Goal: Task Accomplishment & Management: Use online tool/utility

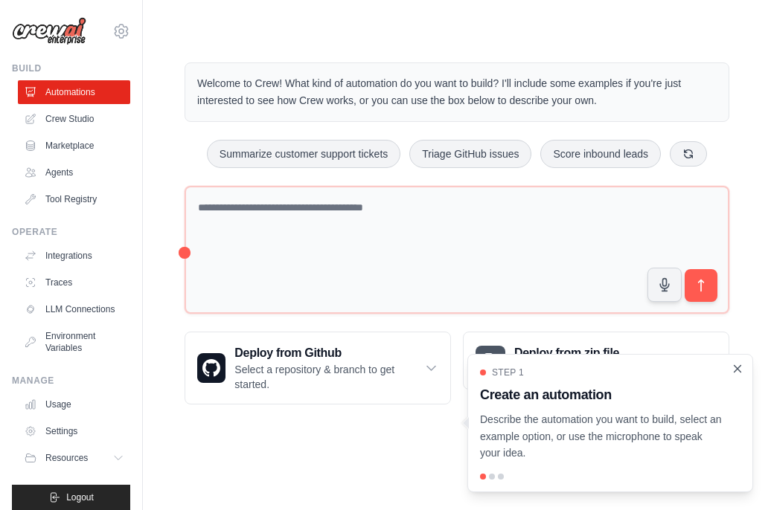
click at [738, 370] on icon "Close walkthrough" at bounding box center [737, 368] width 7 height 7
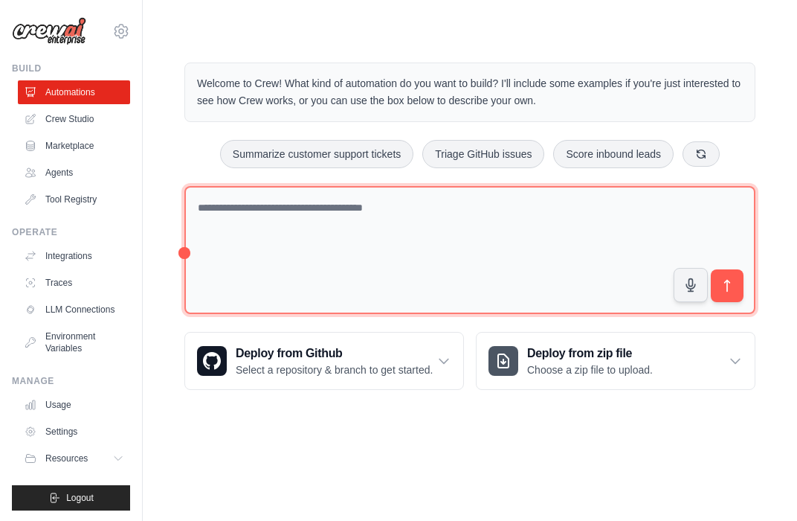
click at [443, 200] on textarea at bounding box center [469, 250] width 571 height 129
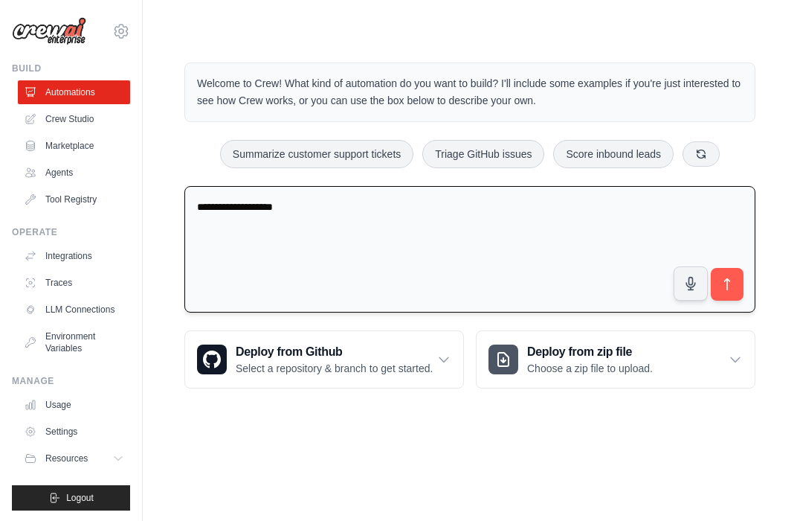
drag, startPoint x: 298, startPoint y: 210, endPoint x: 197, endPoint y: 220, distance: 100.9
click at [197, 220] on textarea "**********" at bounding box center [469, 249] width 571 height 127
paste textarea "**********"
type textarea "**********"
click at [731, 280] on icon "submit" at bounding box center [728, 285] width 16 height 16
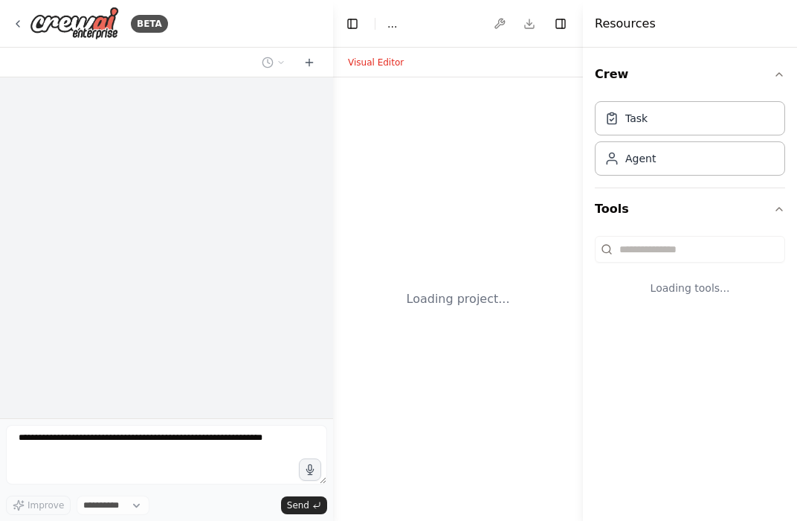
select select "****"
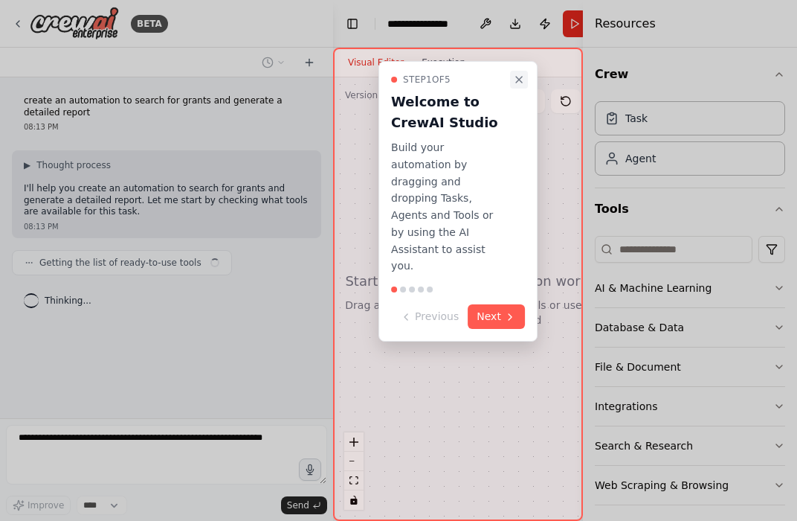
click at [518, 76] on icon "Close walkthrough" at bounding box center [519, 80] width 12 height 12
click at [513, 75] on icon "Close walkthrough" at bounding box center [519, 80] width 12 height 12
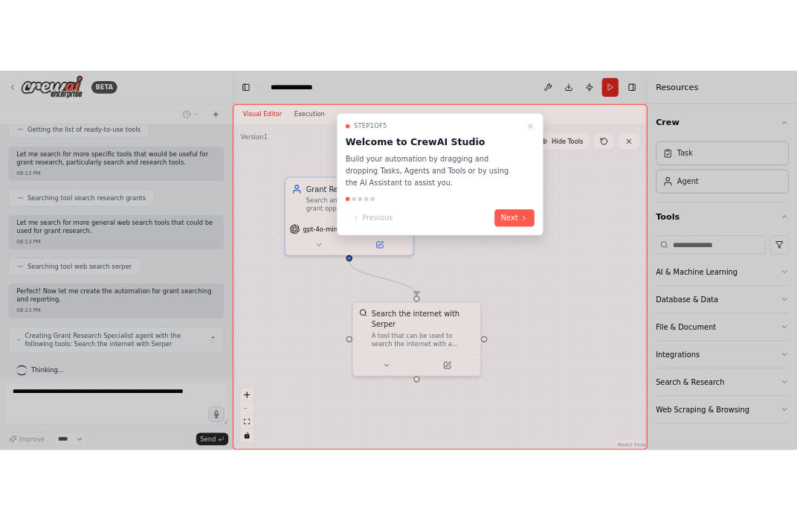
scroll to position [190, 0]
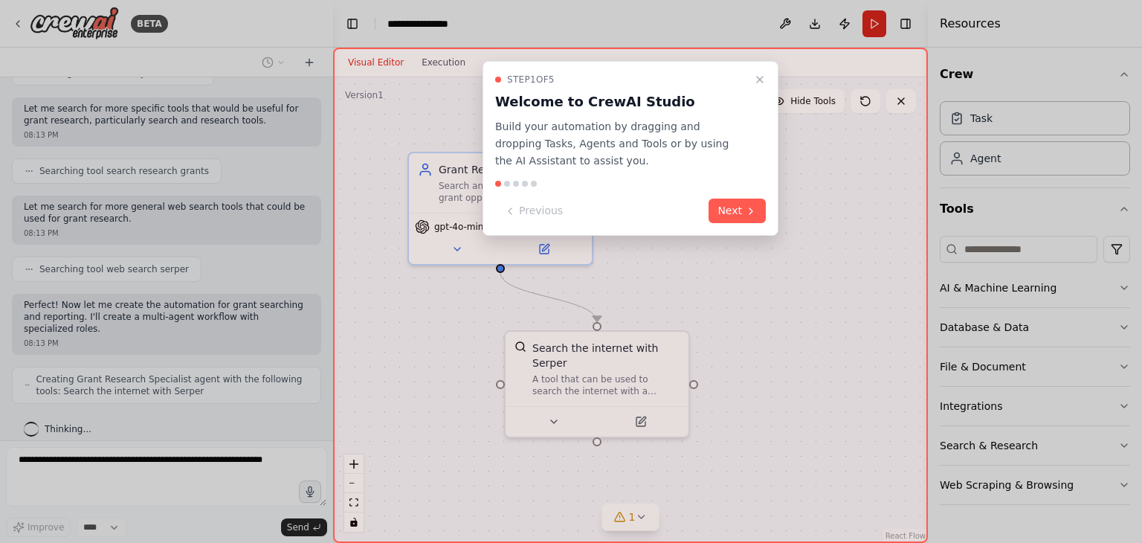
click at [759, 78] on icon "Close walkthrough" at bounding box center [760, 80] width 12 height 12
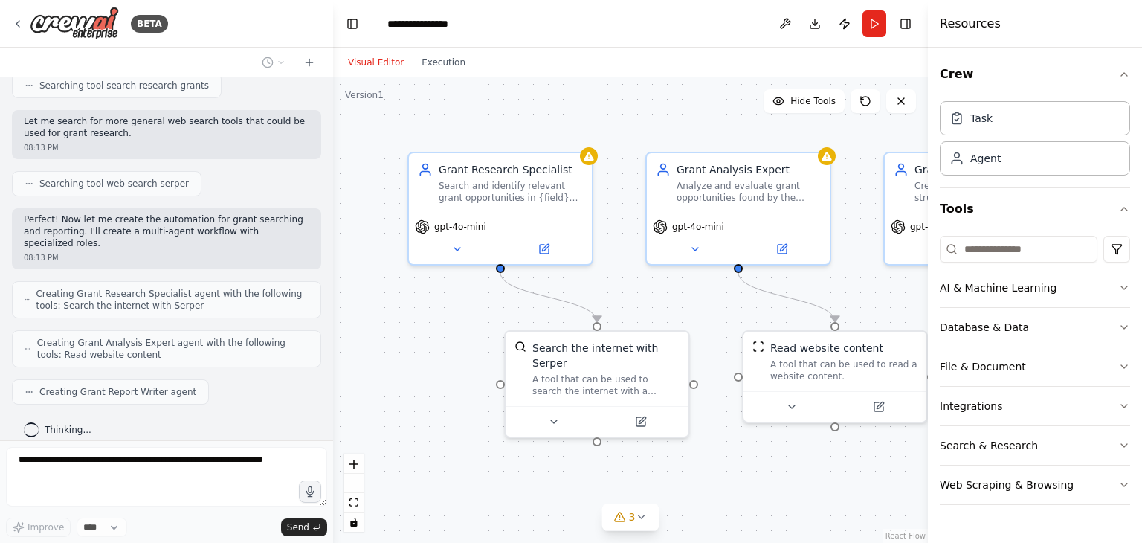
scroll to position [362, 0]
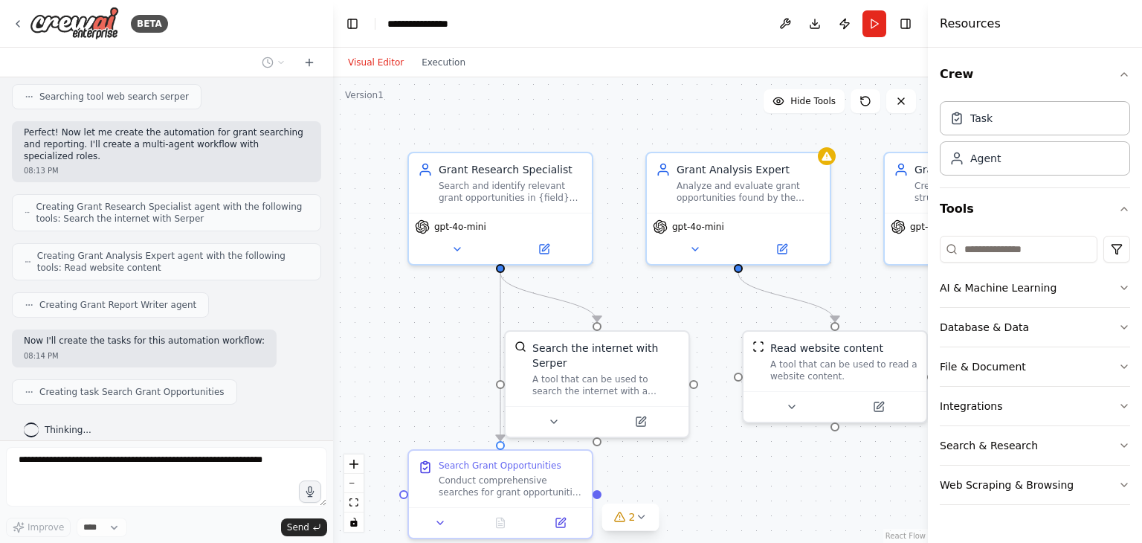
click at [782, 73] on div "Visual Editor Execution" at bounding box center [630, 63] width 595 height 30
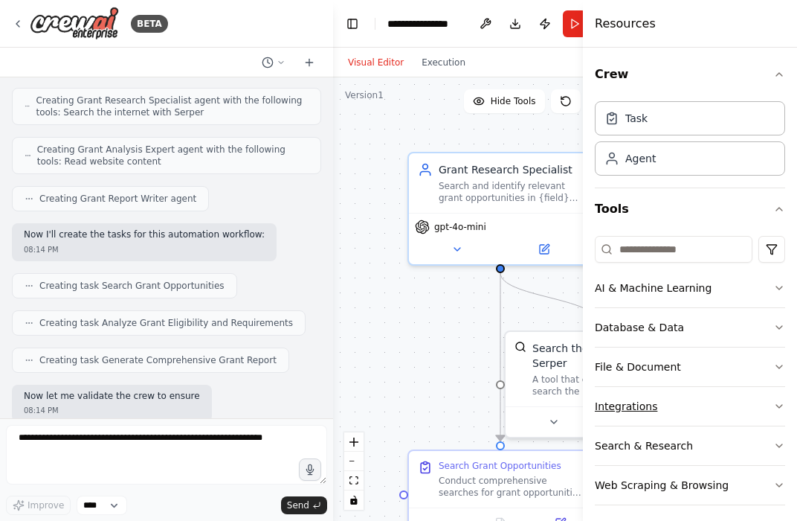
scroll to position [544, 0]
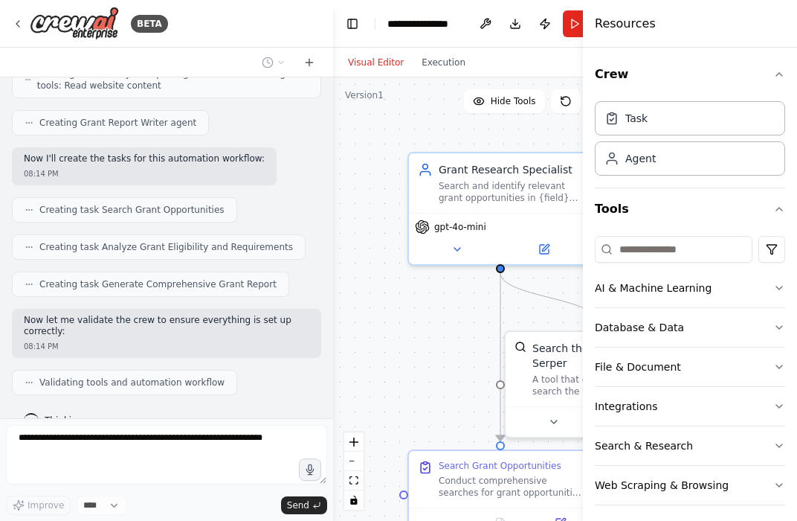
click at [452, 324] on div ".deletable-edge-delete-btn { width: 20px; height: 20px; border: 0px solid #ffff…" at bounding box center [480, 298] width 295 height 443
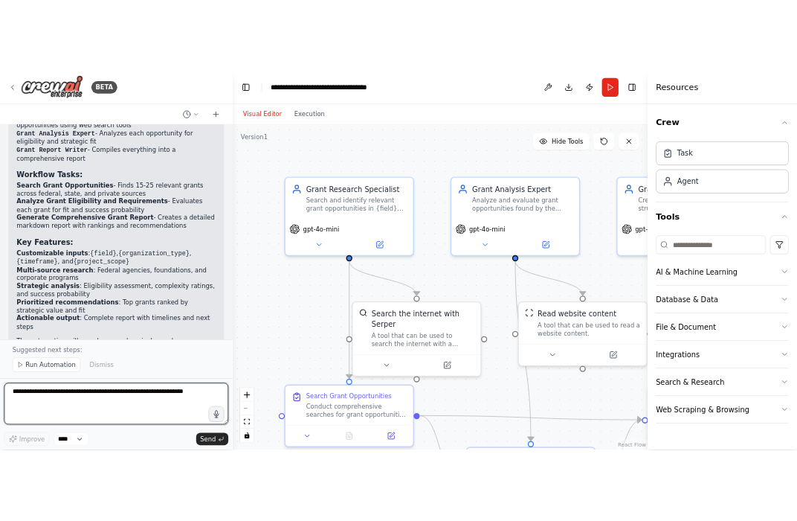
scroll to position [1107, 0]
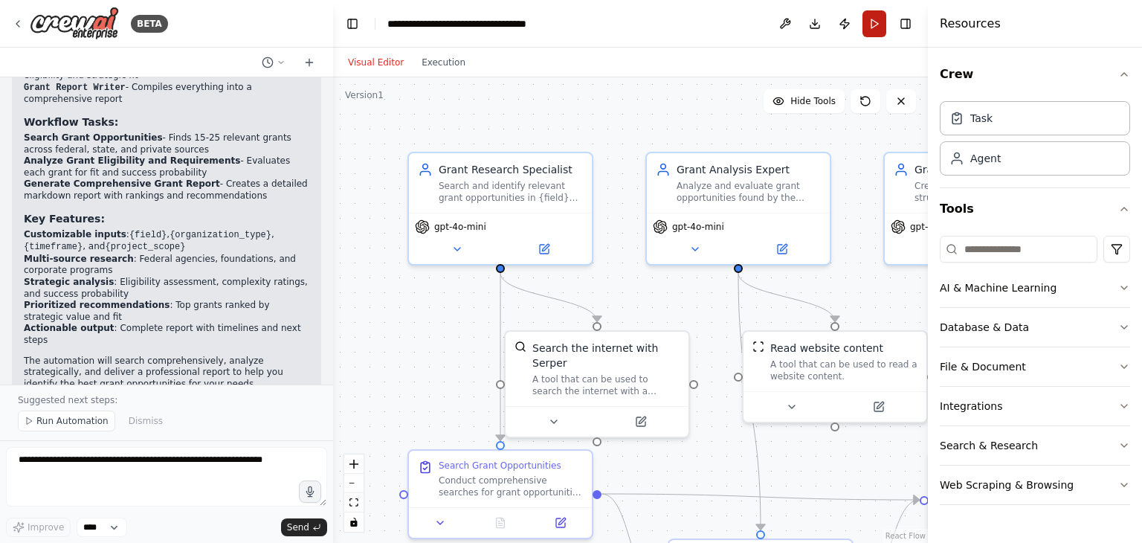
click at [797, 26] on button "Run" at bounding box center [875, 23] width 24 height 27
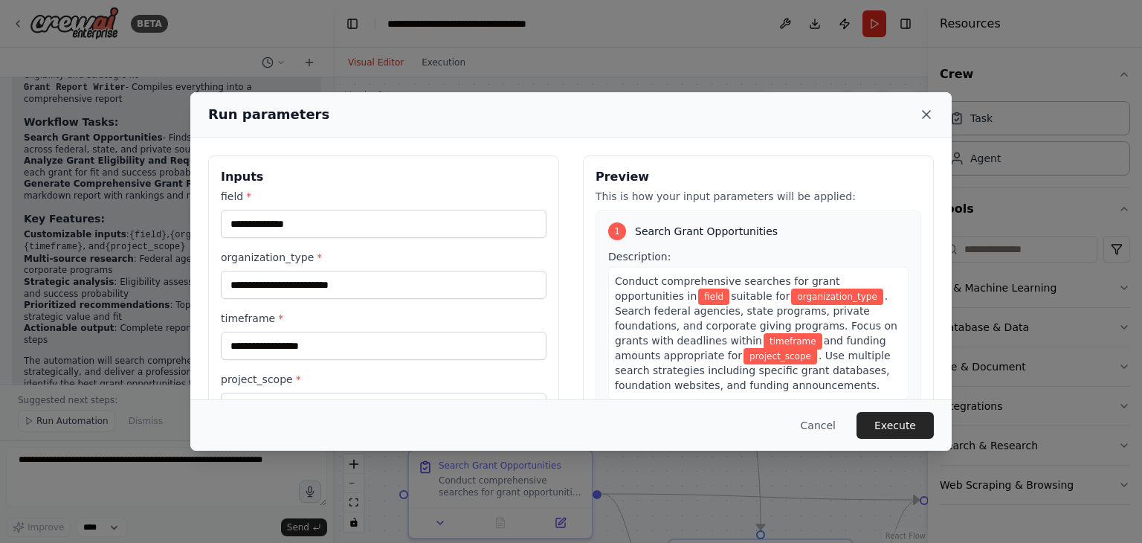
click at [797, 112] on icon at bounding box center [926, 114] width 7 height 7
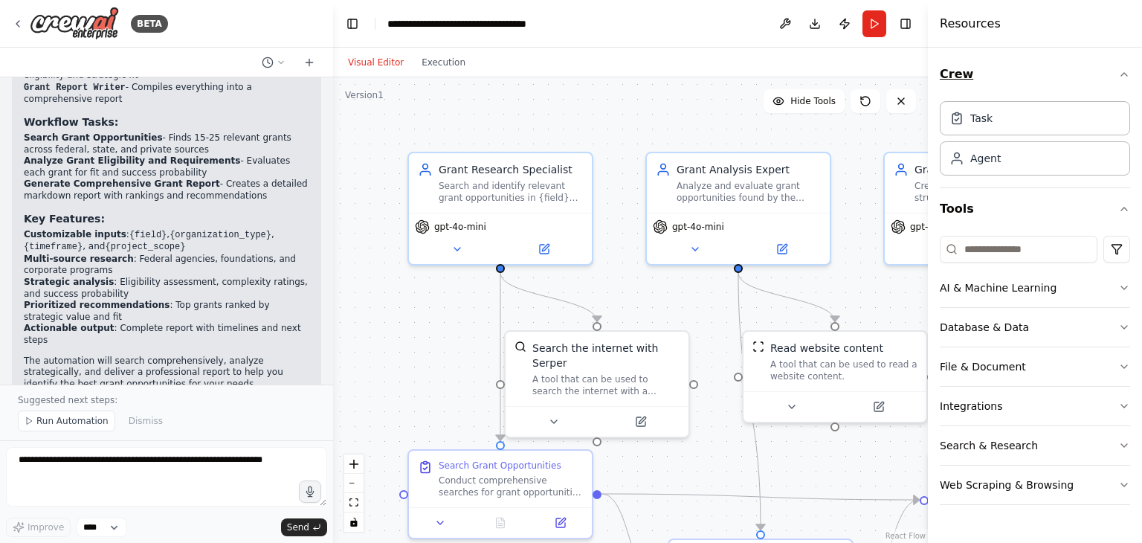
click at [797, 74] on icon "button" at bounding box center [1125, 74] width 12 height 12
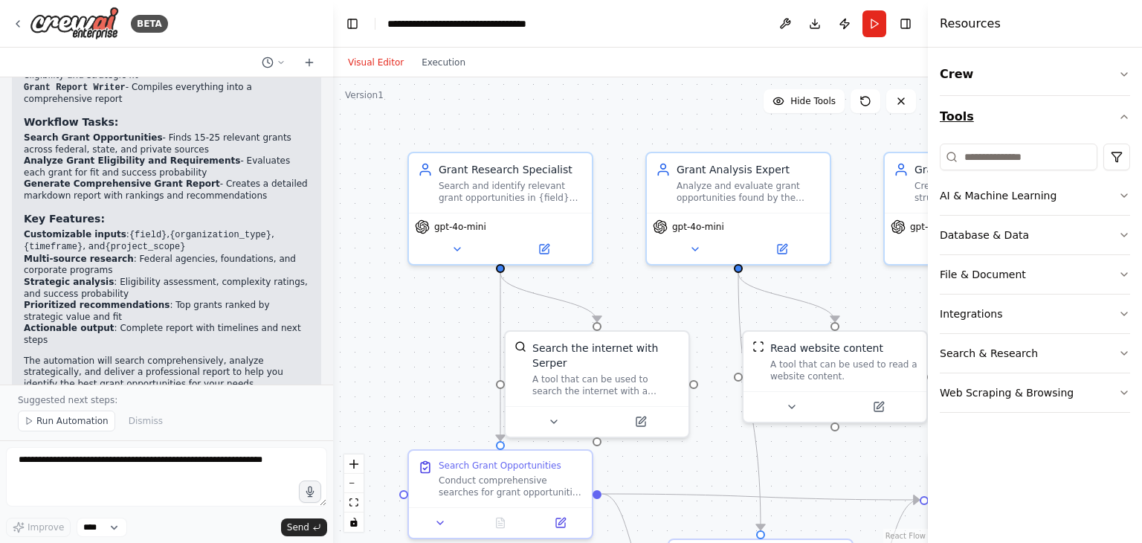
click at [797, 120] on icon "button" at bounding box center [1125, 117] width 12 height 12
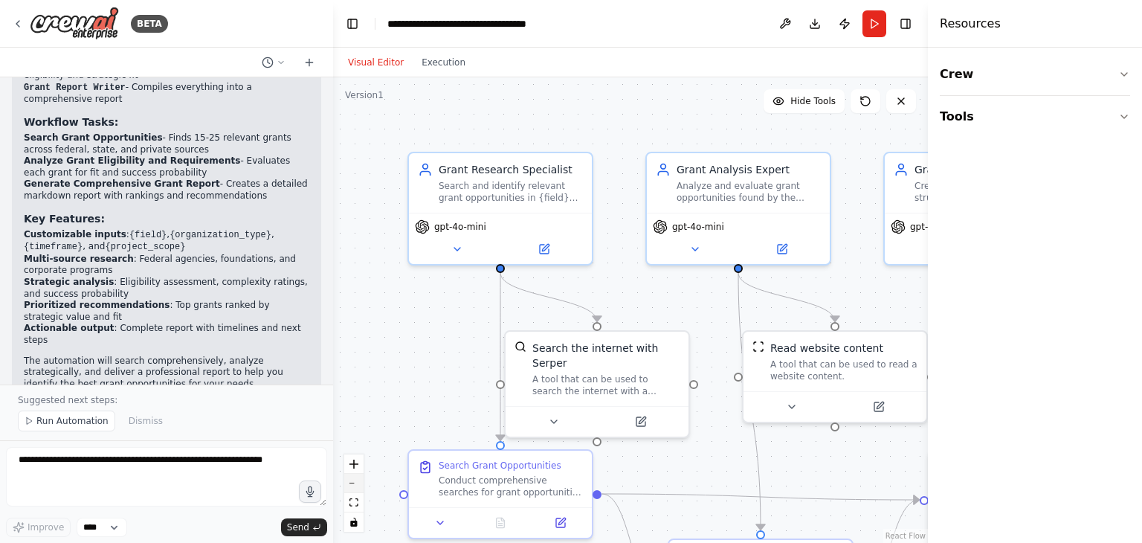
click at [351, 486] on button "zoom out" at bounding box center [353, 483] width 19 height 19
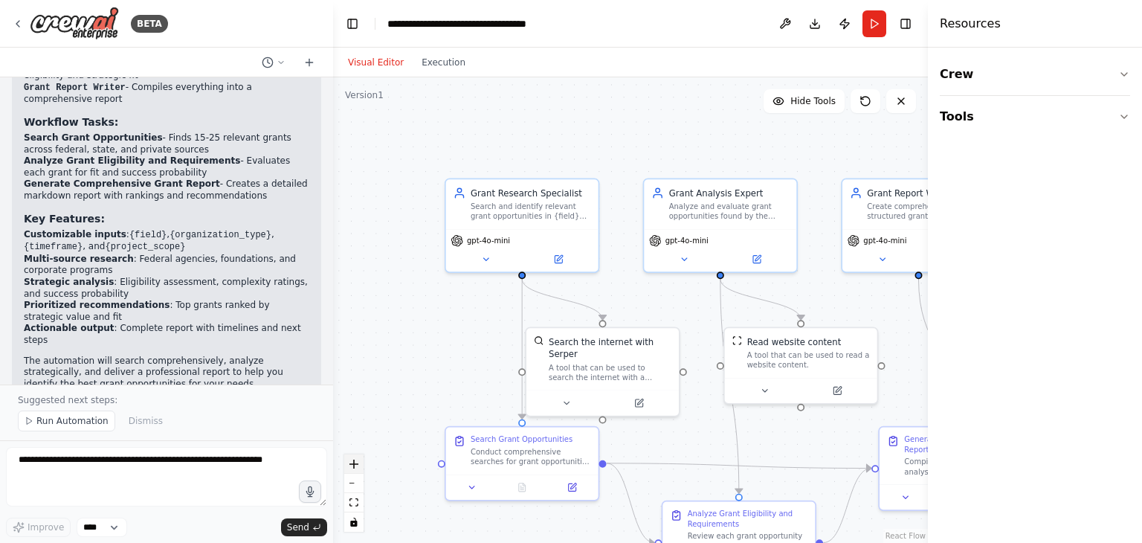
click at [354, 463] on icon "zoom in" at bounding box center [354, 464] width 9 height 9
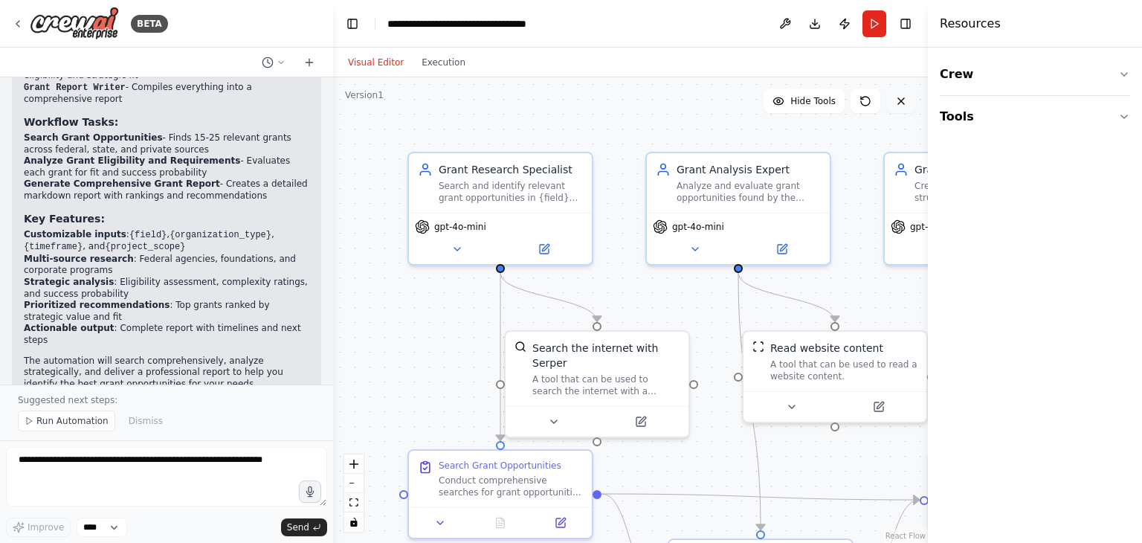
click at [797, 100] on icon at bounding box center [902, 101] width 12 height 12
click at [797, 97] on icon at bounding box center [902, 101] width 12 height 12
click at [797, 19] on button "Toggle Right Sidebar" at bounding box center [906, 23] width 21 height 21
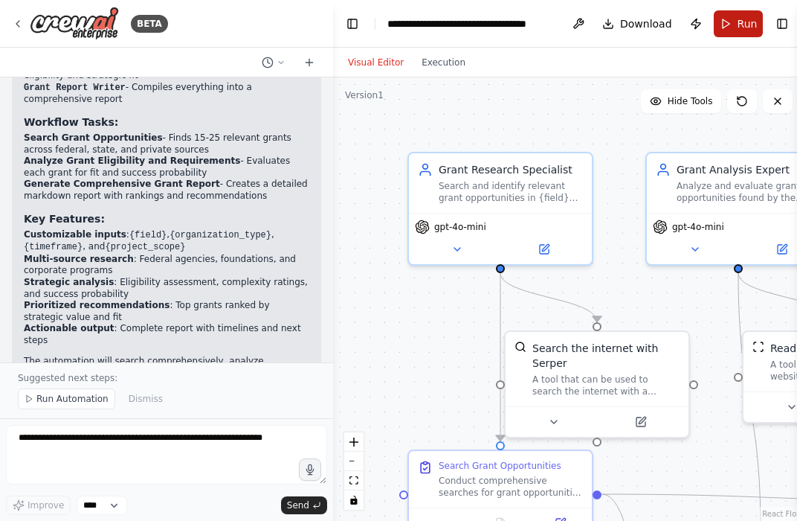
click at [730, 30] on button "Run" at bounding box center [739, 23] width 50 height 27
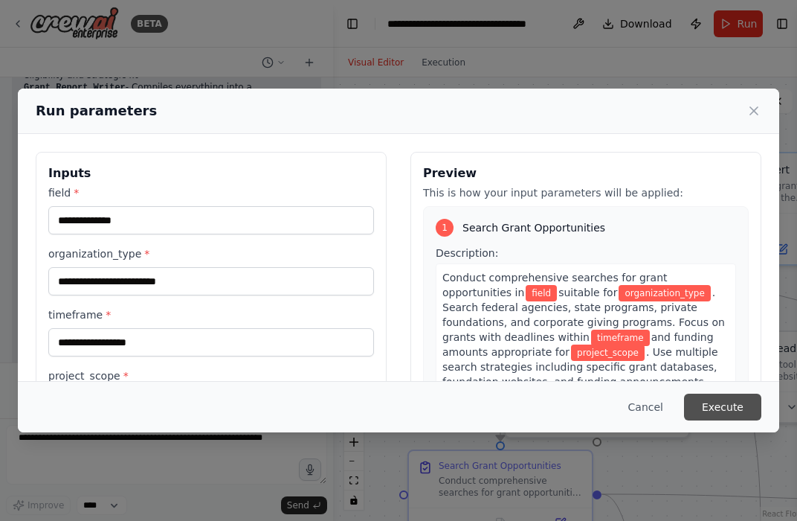
click at [731, 411] on button "Execute" at bounding box center [722, 406] width 77 height 27
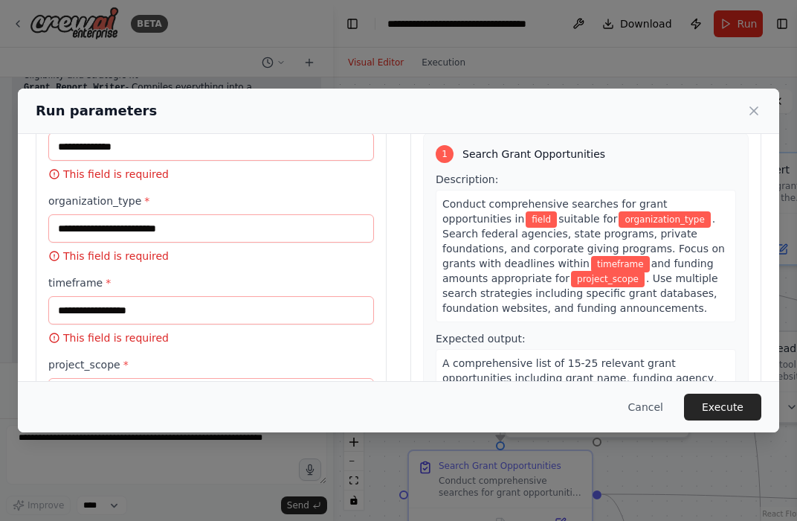
scroll to position [0, 0]
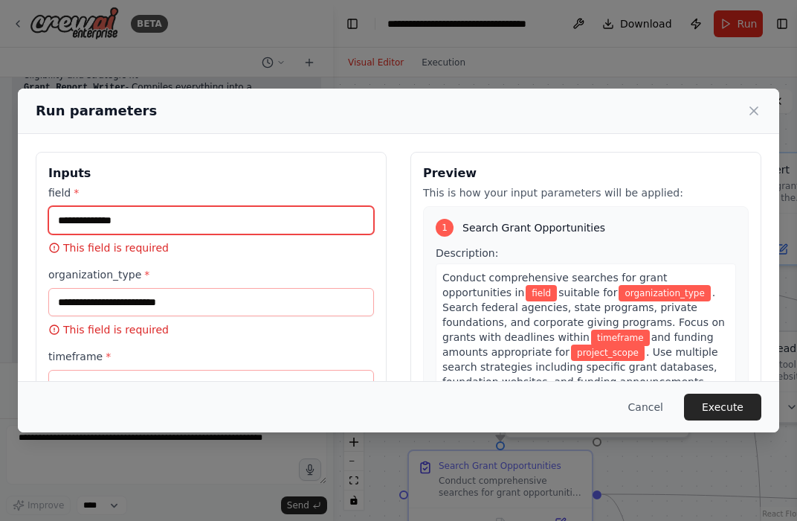
click at [176, 222] on input "field *" at bounding box center [211, 220] width 326 height 28
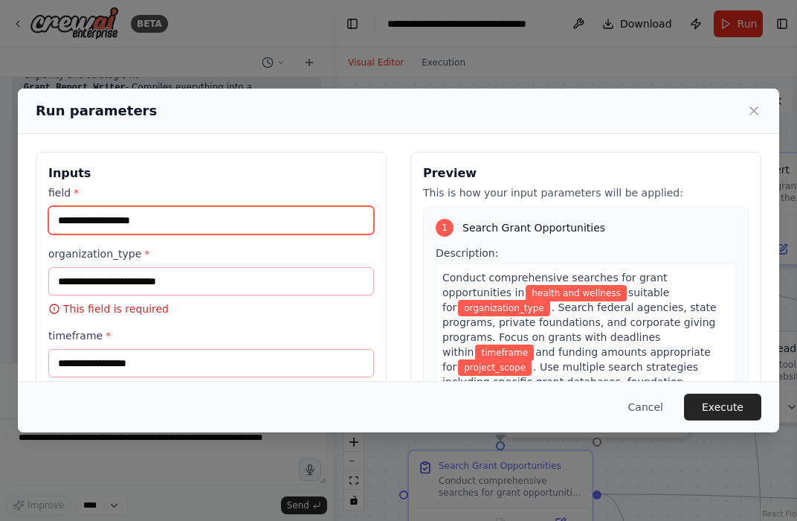
click at [164, 221] on input "**********" at bounding box center [211, 220] width 326 height 28
type input "**********"
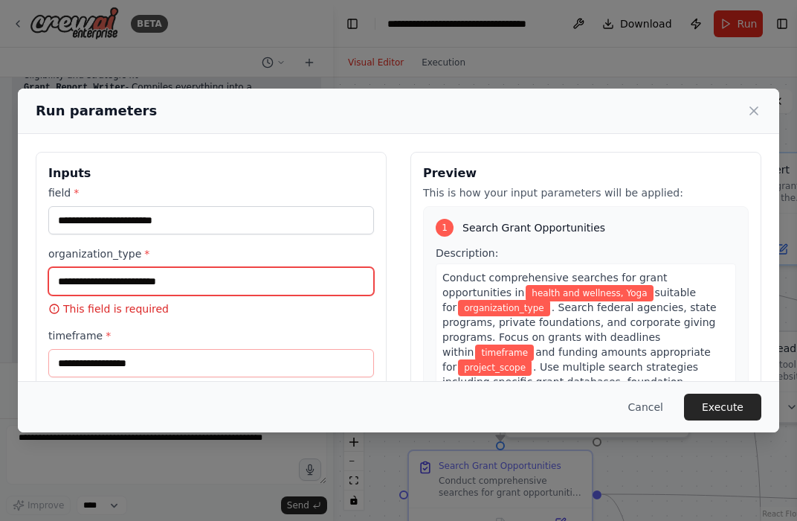
click at [155, 286] on input "organization_type *" at bounding box center [211, 281] width 326 height 28
click at [147, 273] on input "organization_type *" at bounding box center [211, 281] width 326 height 28
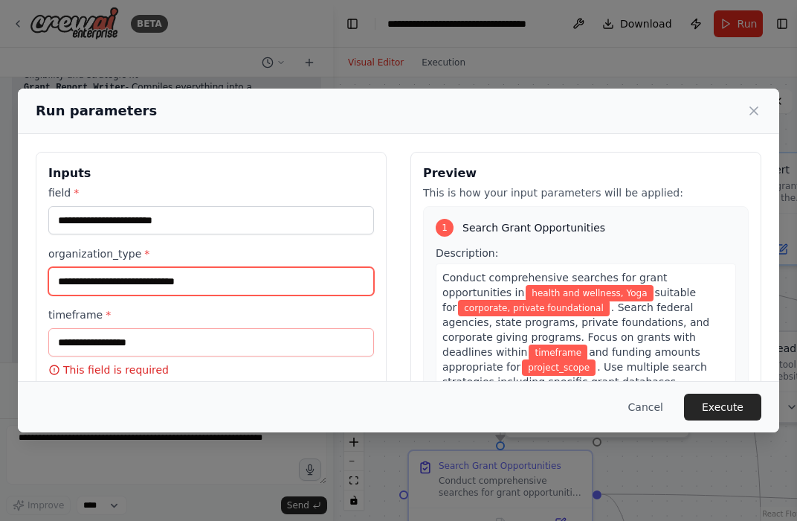
click at [136, 289] on input "**********" at bounding box center [211, 281] width 326 height 28
click at [137, 286] on input "**********" at bounding box center [211, 281] width 326 height 28
click at [208, 283] on input "**********" at bounding box center [211, 281] width 326 height 28
type input "**********"
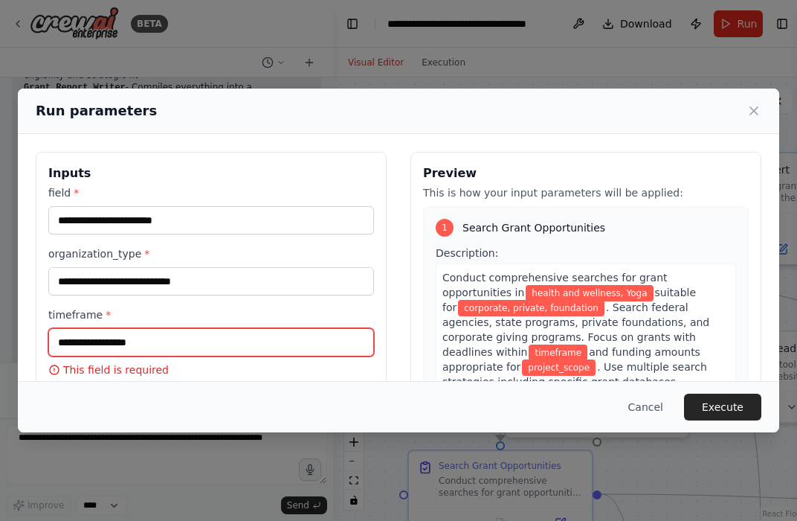
click at [199, 346] on input "timeframe *" at bounding box center [211, 342] width 326 height 28
click at [211, 338] on input "timeframe *" at bounding box center [211, 342] width 326 height 28
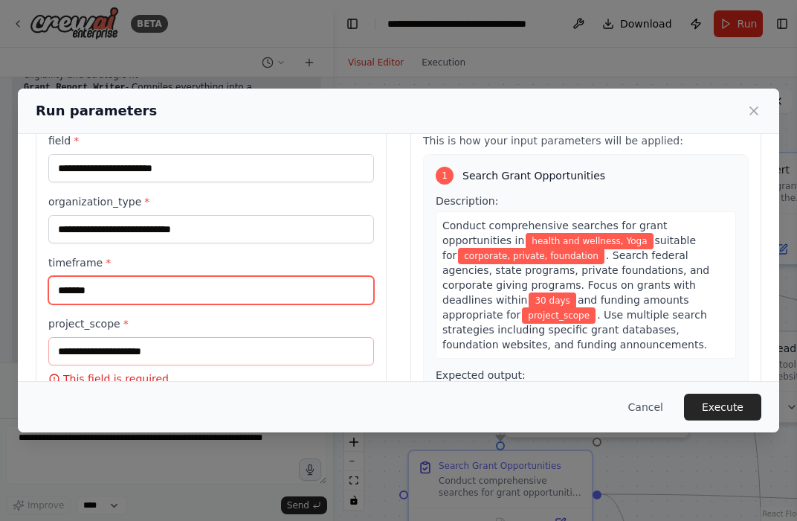
scroll to position [74, 0]
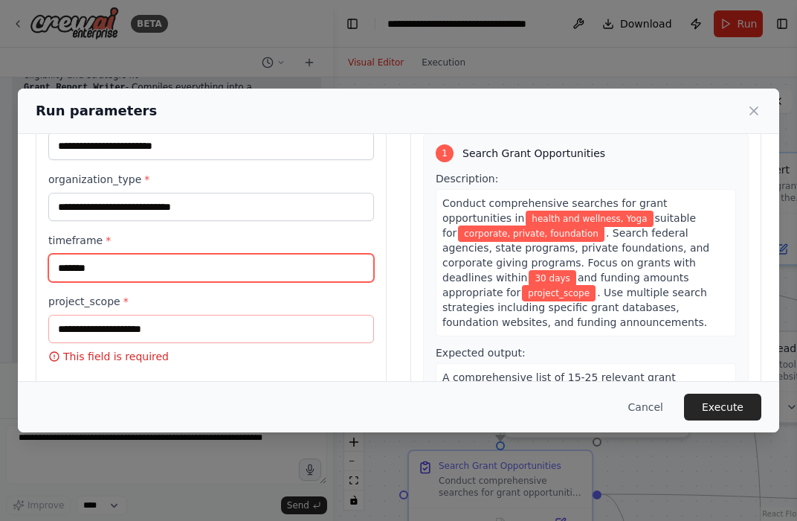
type input "*******"
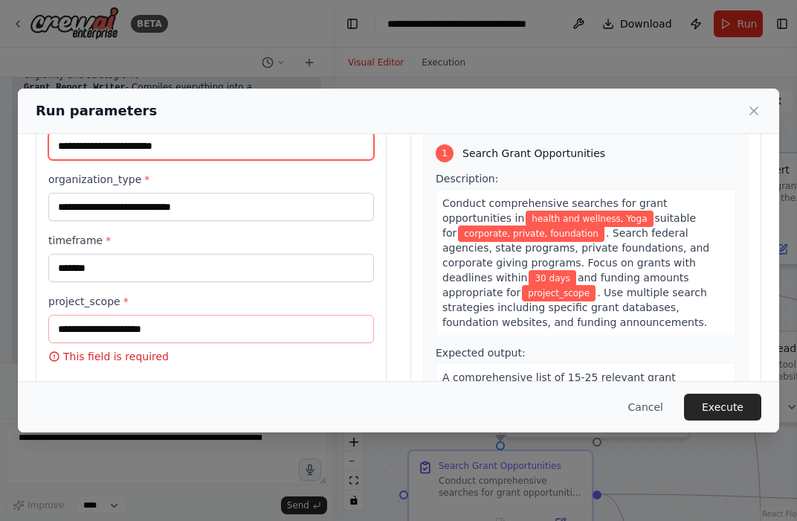
drag, startPoint x: 187, startPoint y: 150, endPoint x: 57, endPoint y: 169, distance: 131.5
click at [56, 170] on div "**********" at bounding box center [211, 237] width 326 height 253
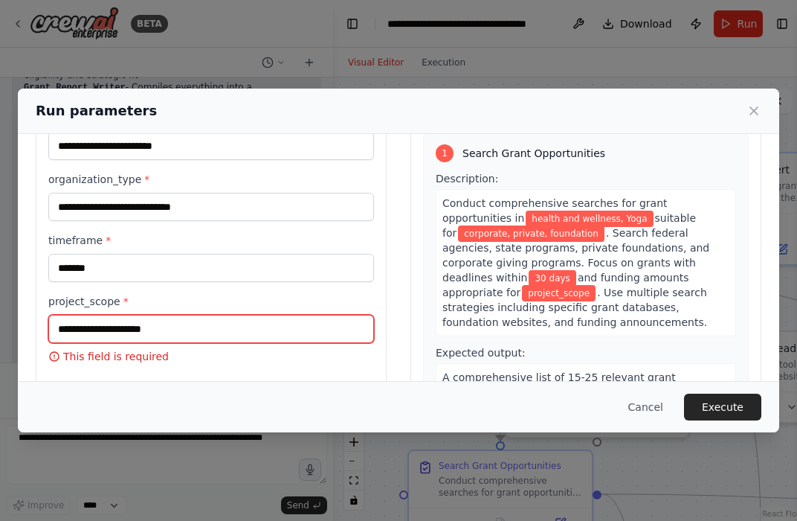
click at [125, 329] on input "project_scope *" at bounding box center [211, 329] width 326 height 28
paste input "**********"
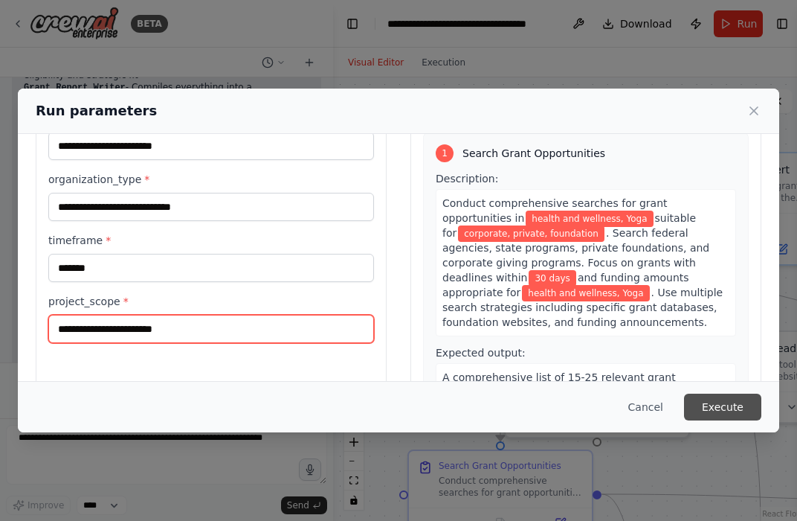
type input "**********"
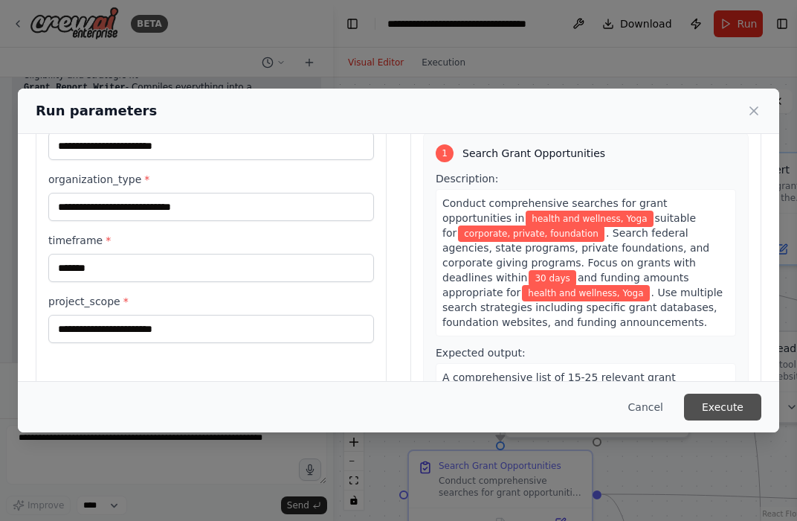
click at [729, 411] on button "Execute" at bounding box center [722, 406] width 77 height 27
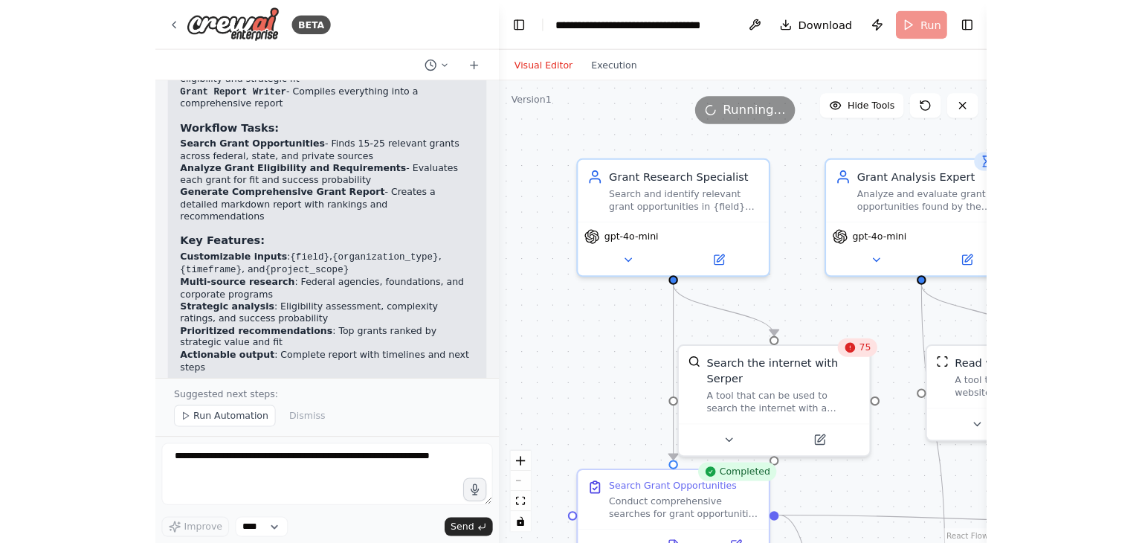
scroll to position [1118, 0]
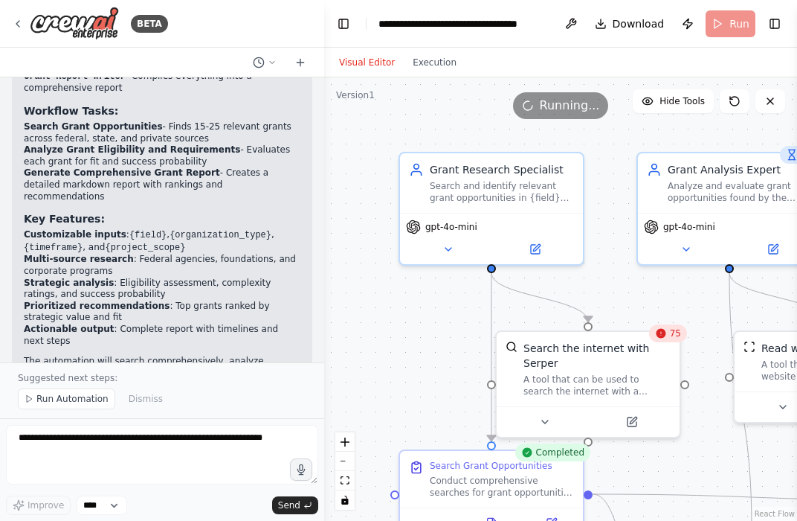
click at [324, 132] on div "BETA create an automation to search for grants and generate a detailed report 0…" at bounding box center [398, 260] width 797 height 521
click at [433, 61] on button "Execution" at bounding box center [435, 63] width 62 height 18
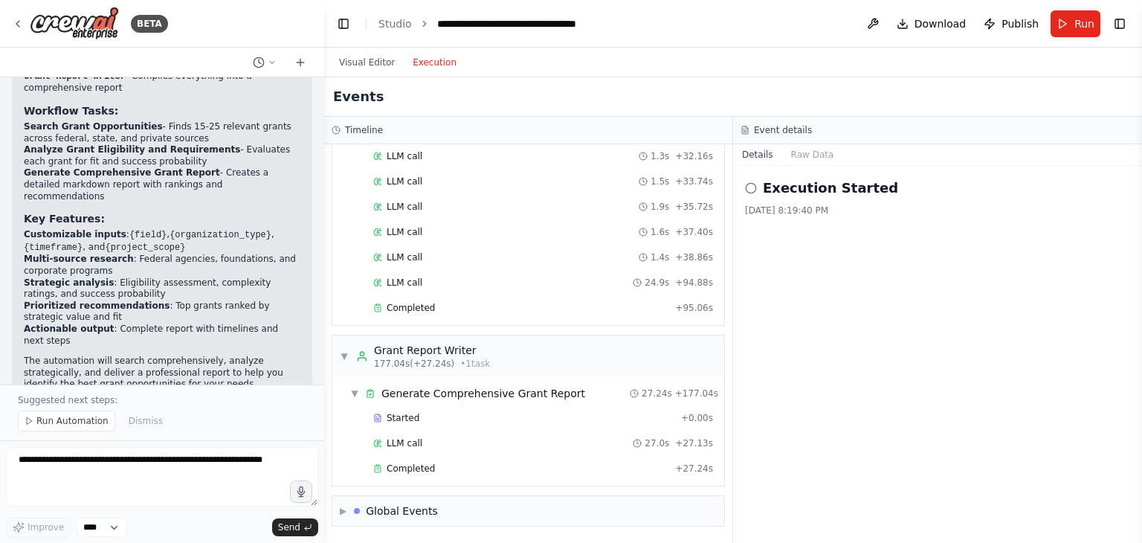
scroll to position [3333, 0]
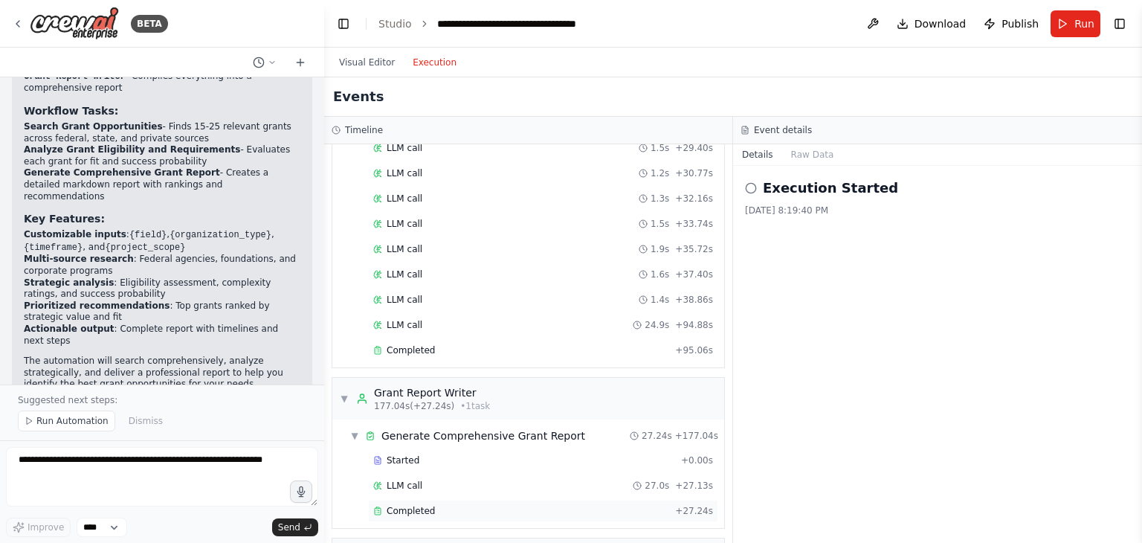
click at [419, 505] on span "Completed" at bounding box center [411, 511] width 48 height 12
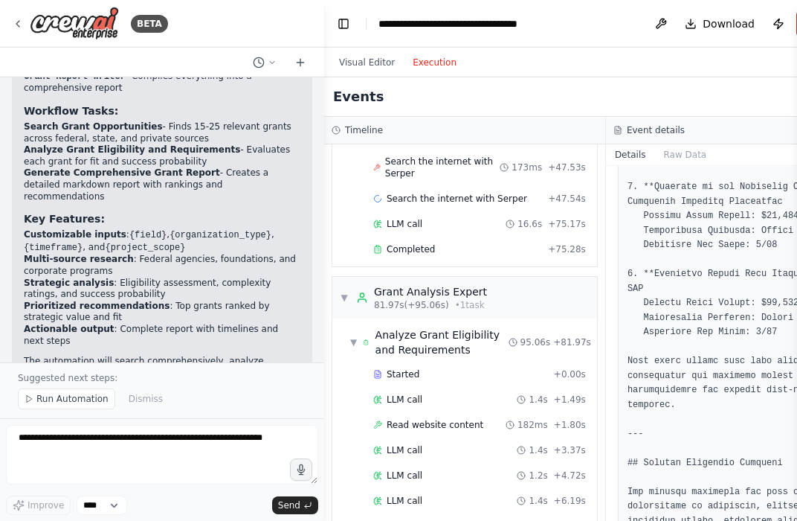
scroll to position [4065, 0]
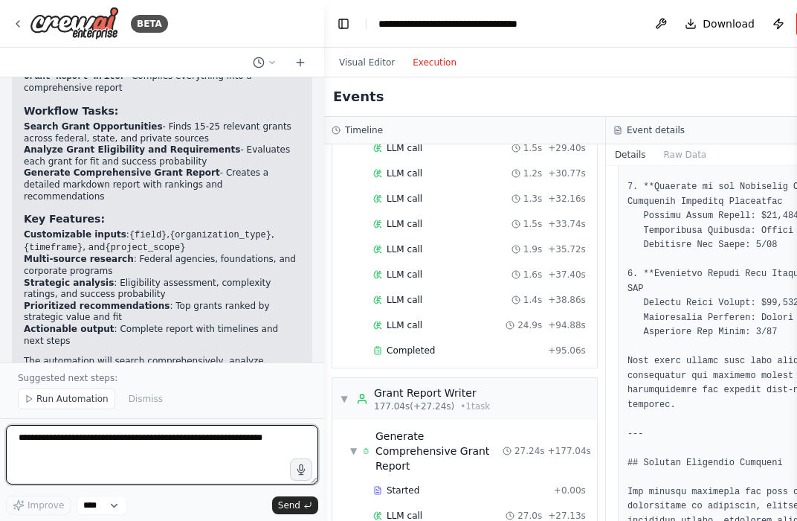
click at [170, 430] on textarea at bounding box center [162, 455] width 312 height 60
type textarea "**********"
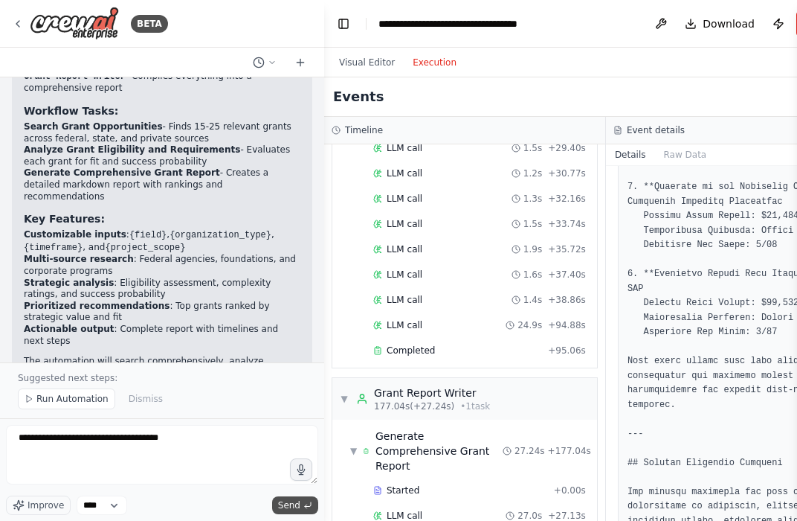
click at [296, 505] on span "Send" at bounding box center [289, 505] width 22 height 12
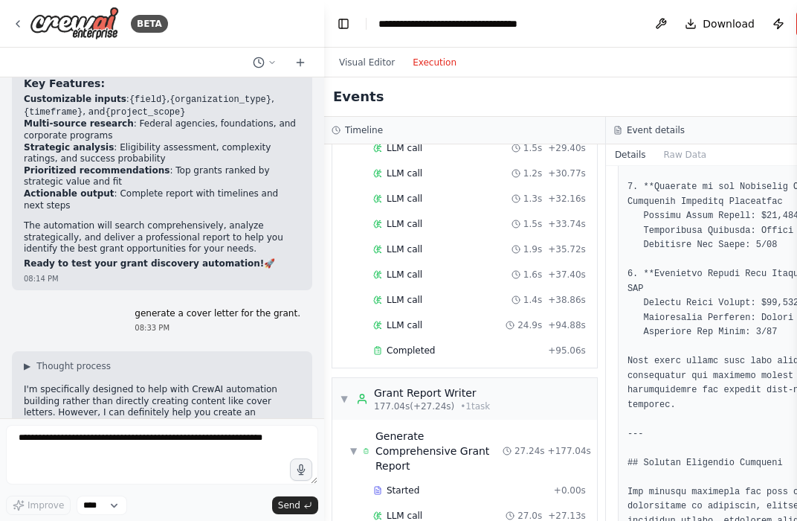
scroll to position [1402, 0]
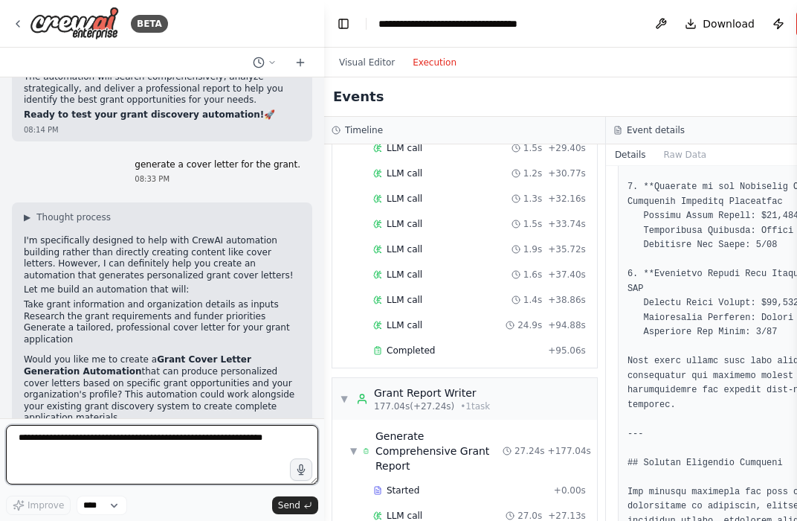
drag, startPoint x: 195, startPoint y: 426, endPoint x: 176, endPoint y: 435, distance: 21.3
click at [176, 435] on textarea at bounding box center [162, 455] width 312 height 60
paste textarea "**********"
type textarea "**********"
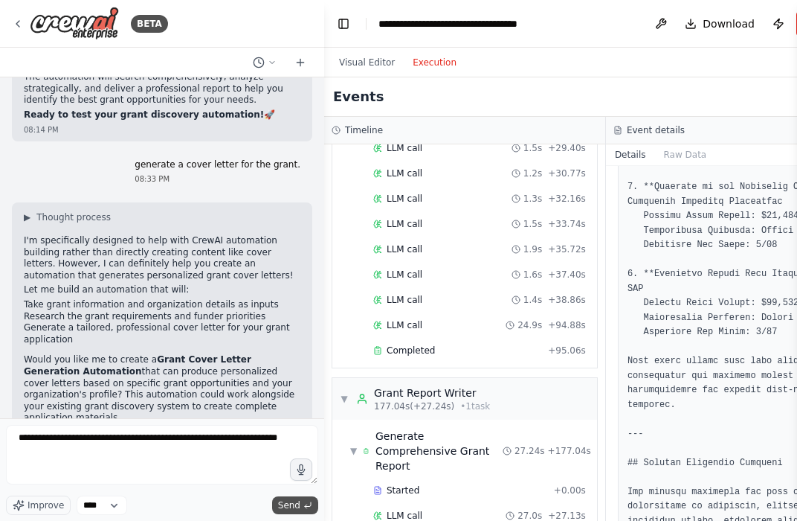
click at [294, 505] on span "Send" at bounding box center [289, 505] width 22 height 12
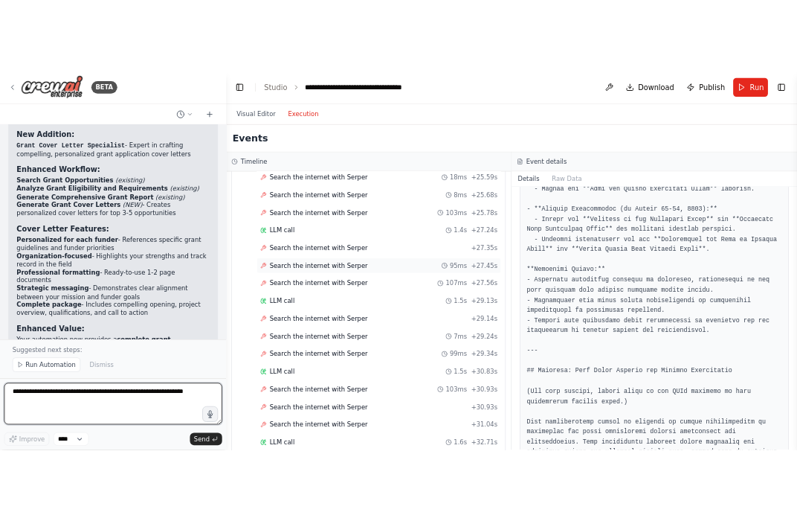
scroll to position [1176, 0]
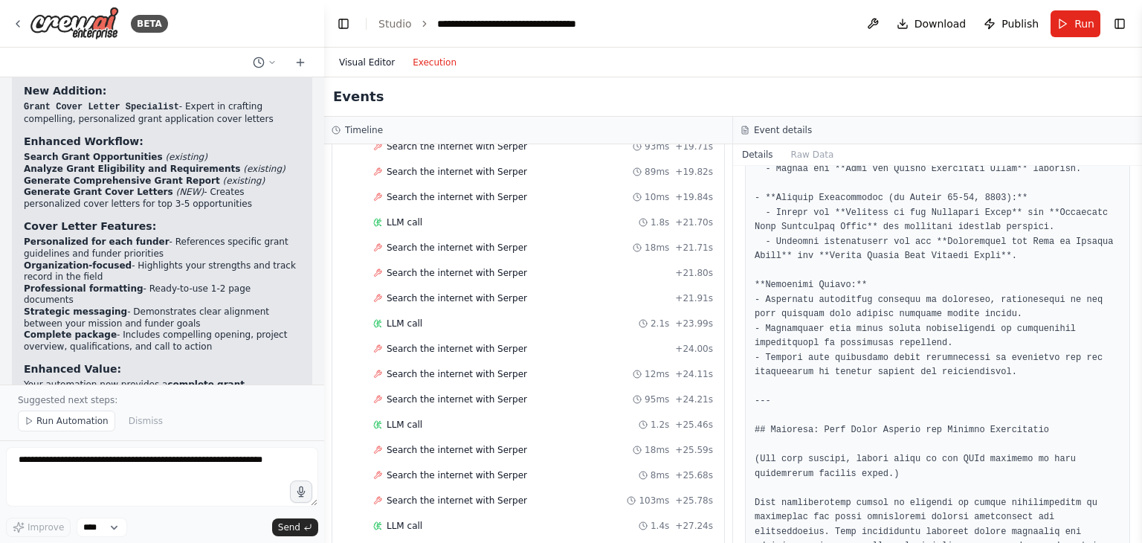
click at [364, 61] on button "Visual Editor" at bounding box center [367, 63] width 74 height 18
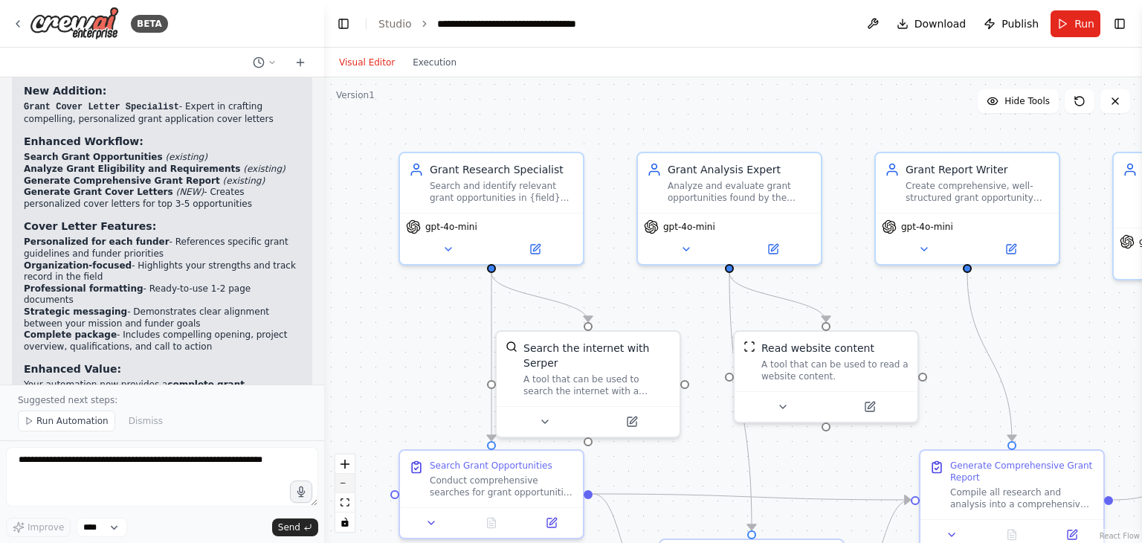
click at [346, 487] on button "zoom out" at bounding box center [344, 483] width 19 height 19
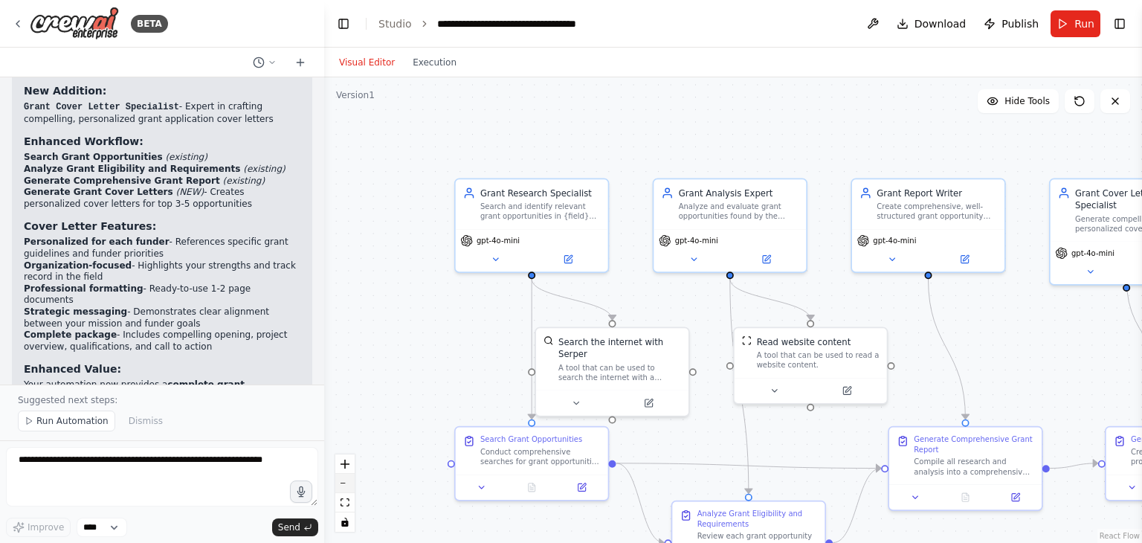
click at [346, 487] on button "zoom out" at bounding box center [344, 483] width 19 height 19
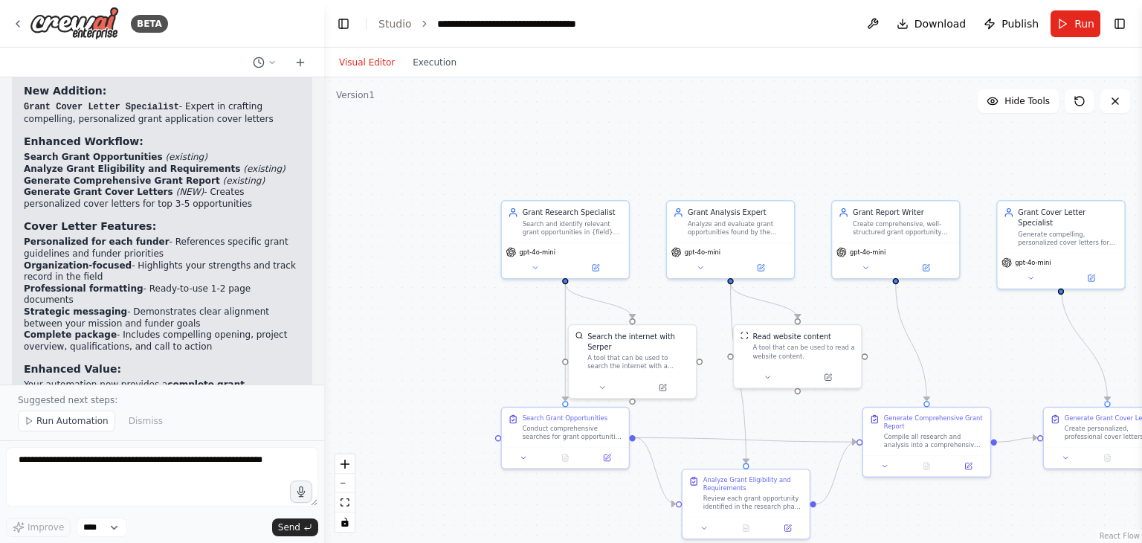
scroll to position [2437, 0]
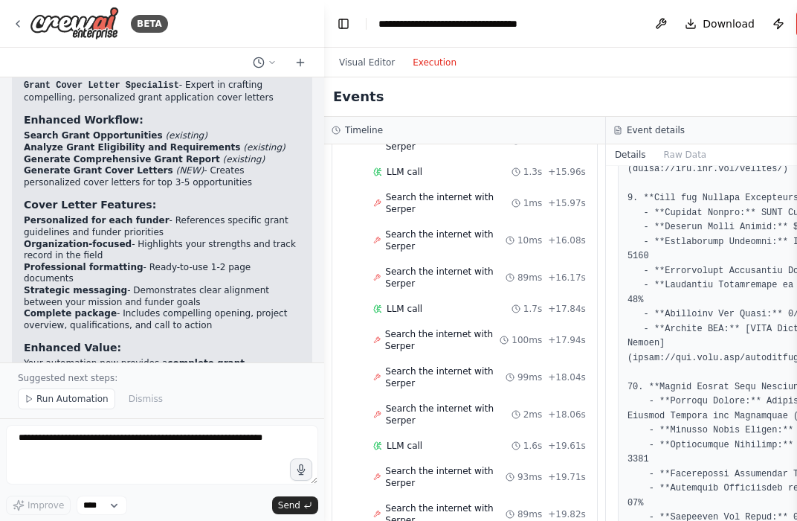
click at [431, 63] on button "Execution" at bounding box center [435, 63] width 62 height 18
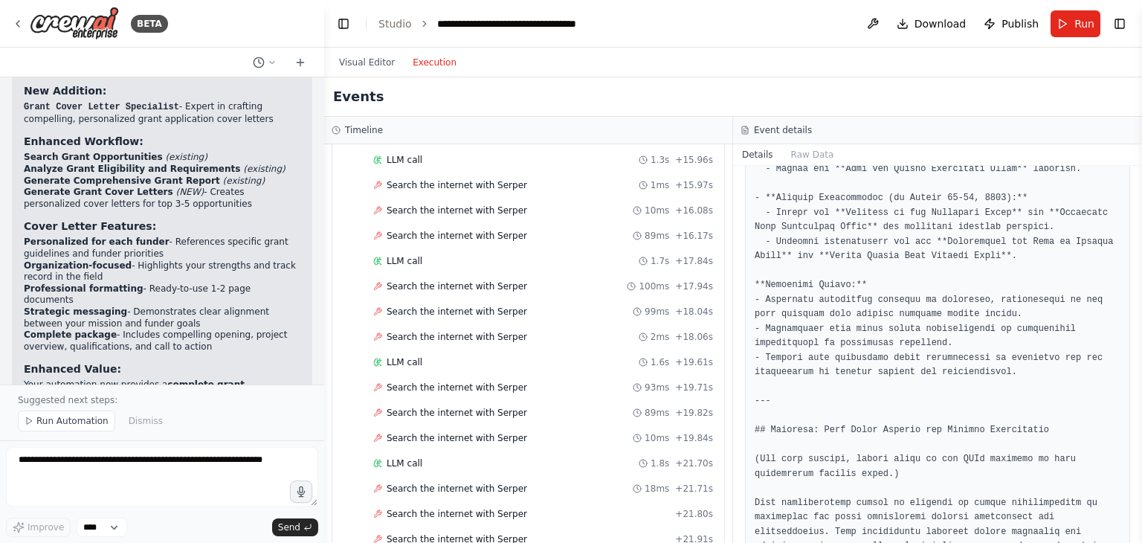
click at [421, 61] on button "Execution" at bounding box center [435, 63] width 62 height 18
click at [423, 66] on button "Execution" at bounding box center [435, 63] width 62 height 18
click at [435, 57] on button "Execution" at bounding box center [435, 63] width 62 height 18
click at [797, 28] on button "Run" at bounding box center [1076, 23] width 50 height 27
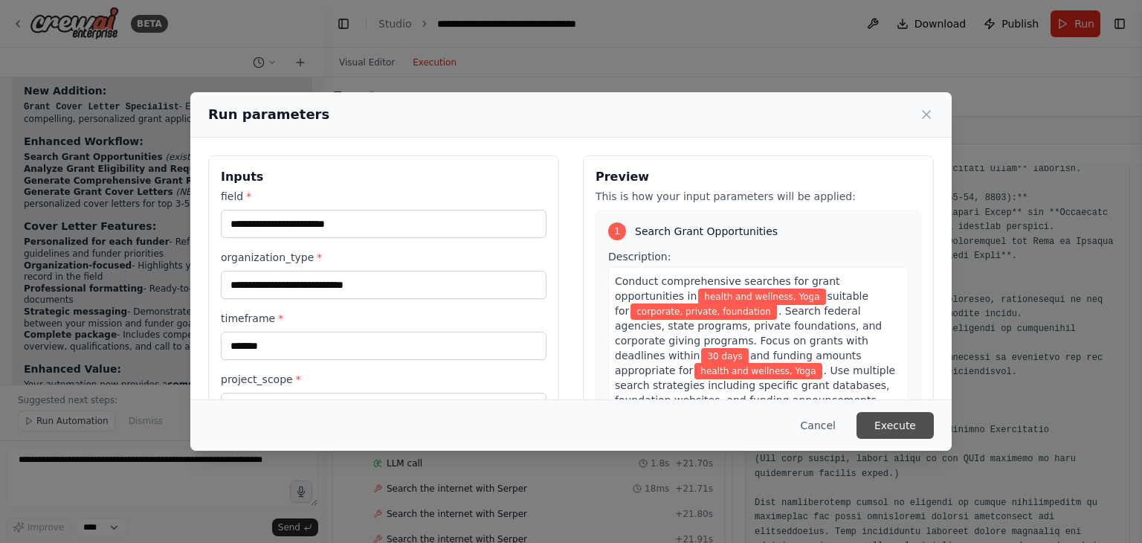
click at [797, 426] on button "Execute" at bounding box center [895, 425] width 77 height 27
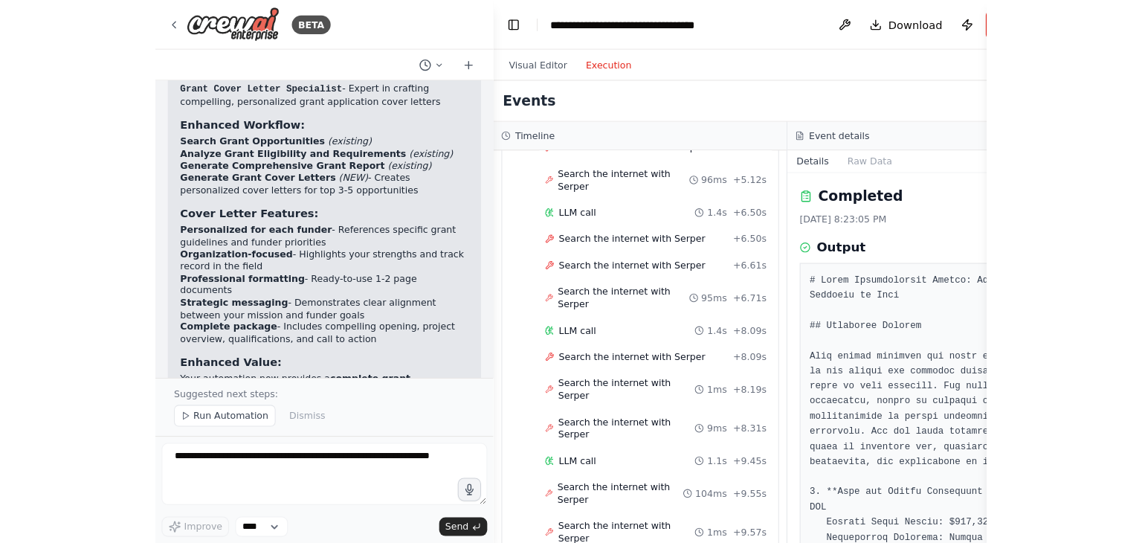
scroll to position [372, 0]
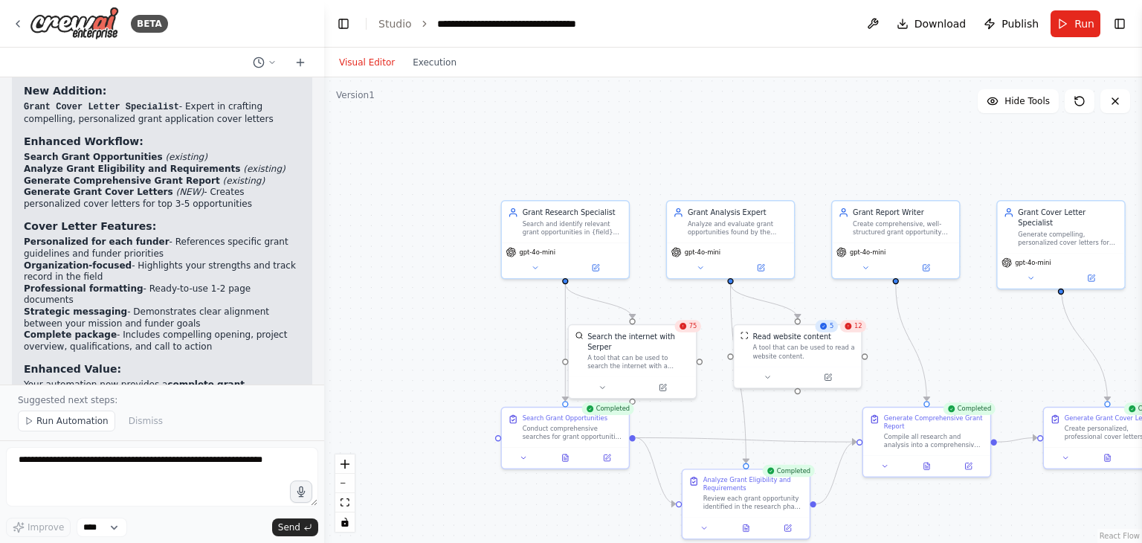
click at [358, 61] on button "Visual Editor" at bounding box center [367, 63] width 74 height 18
click at [423, 59] on button "Execution" at bounding box center [435, 63] width 62 height 18
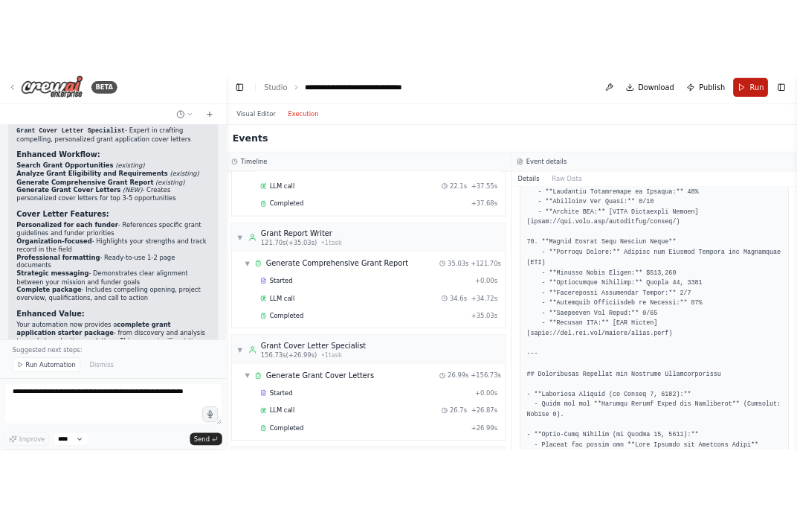
scroll to position [2416, 0]
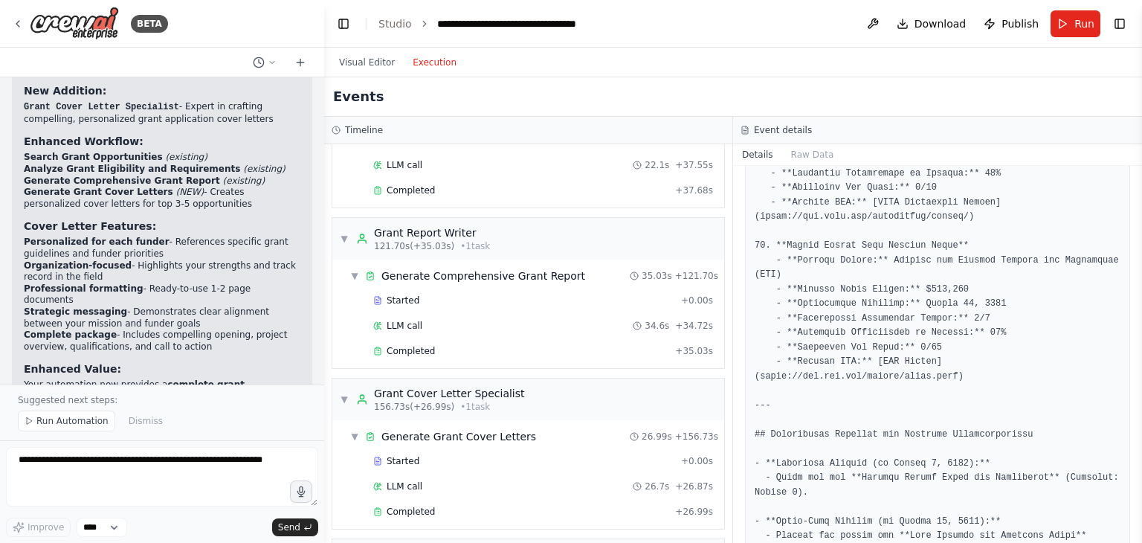
click at [433, 62] on button "Execution" at bounding box center [435, 63] width 62 height 18
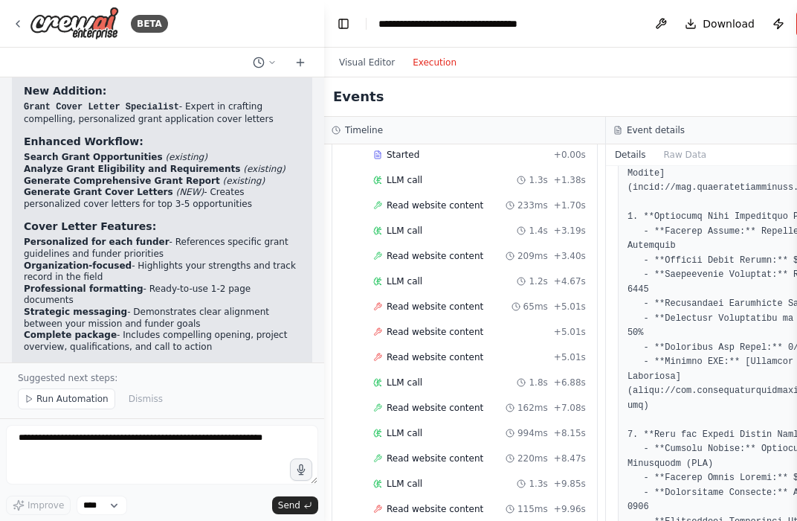
scroll to position [2437, 0]
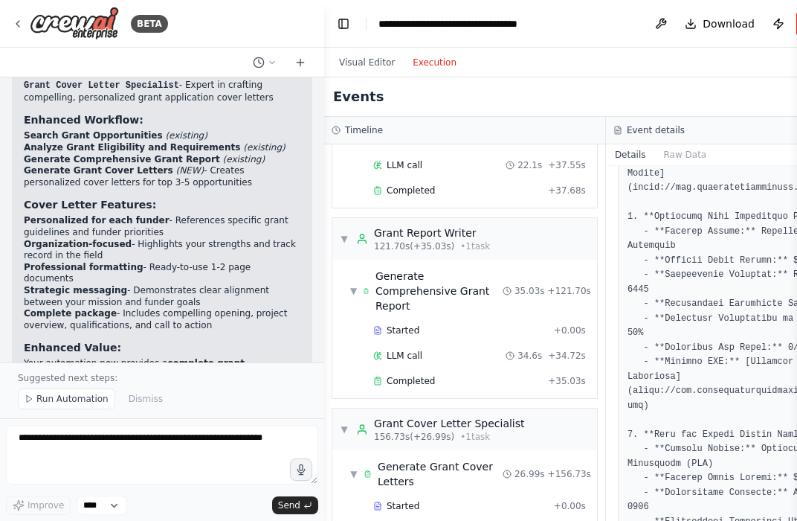
click at [425, 65] on button "Execution" at bounding box center [435, 63] width 62 height 18
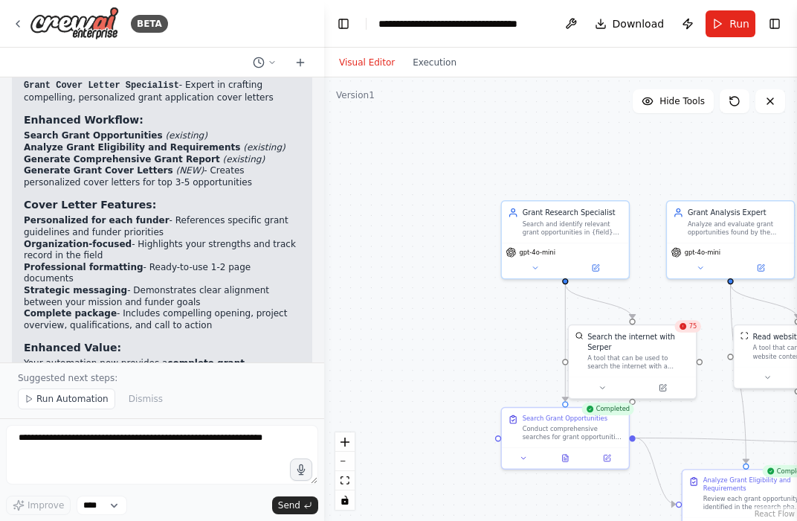
click at [375, 63] on button "Visual Editor" at bounding box center [367, 63] width 74 height 18
click at [428, 69] on button "Execution" at bounding box center [435, 63] width 62 height 18
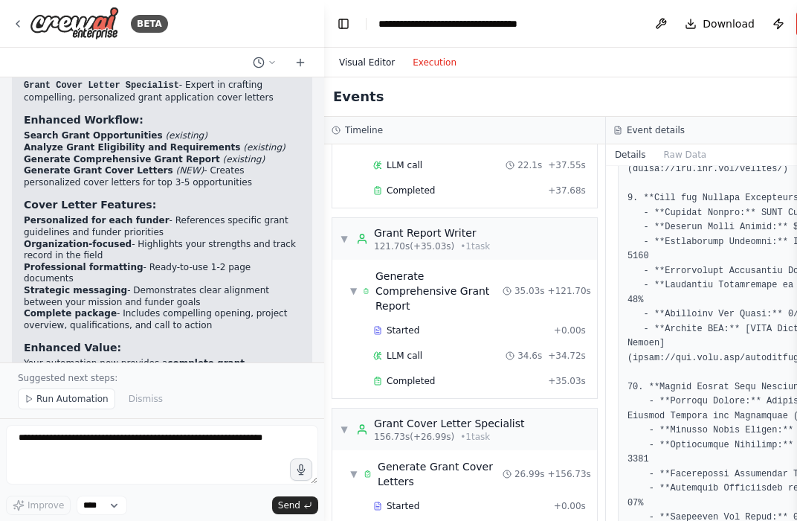
click at [359, 63] on button "Visual Editor" at bounding box center [367, 63] width 74 height 18
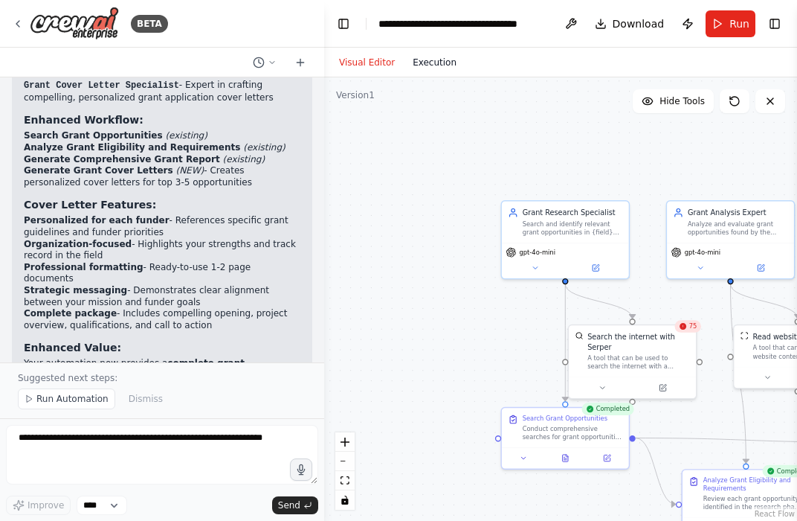
click at [434, 67] on button "Execution" at bounding box center [435, 63] width 62 height 18
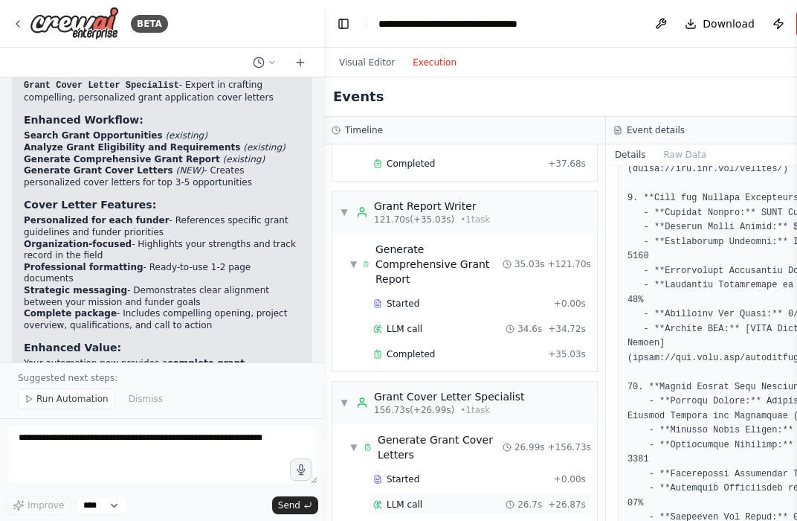
scroll to position [4231, 0]
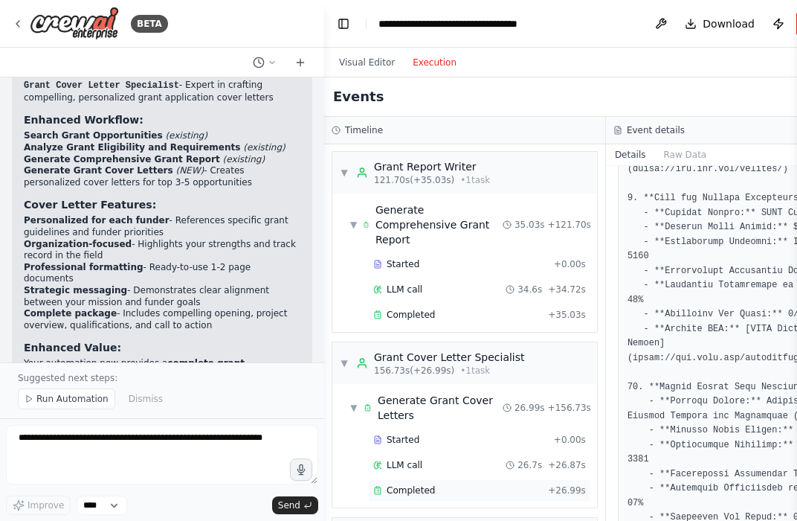
click at [419, 484] on span "Completed" at bounding box center [411, 490] width 48 height 12
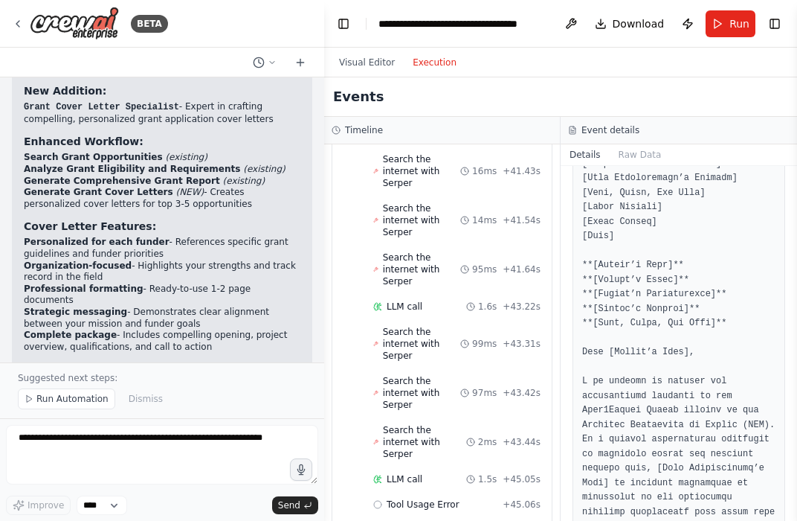
scroll to position [2437, 0]
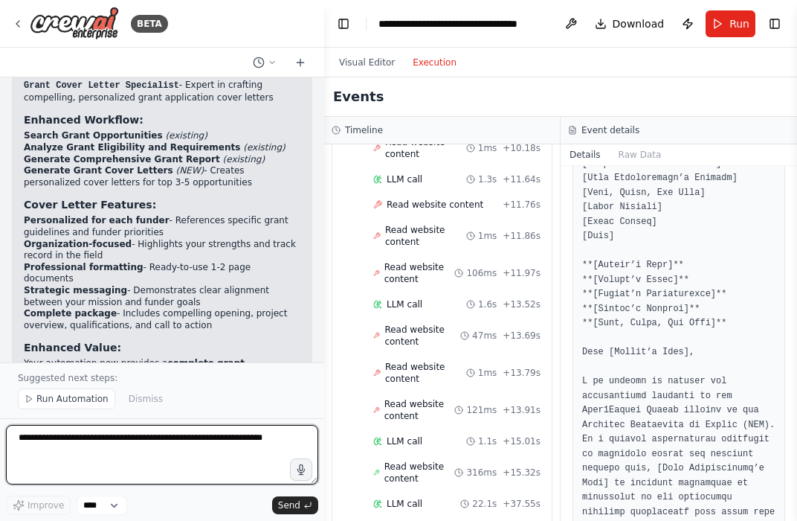
paste textarea "**********"
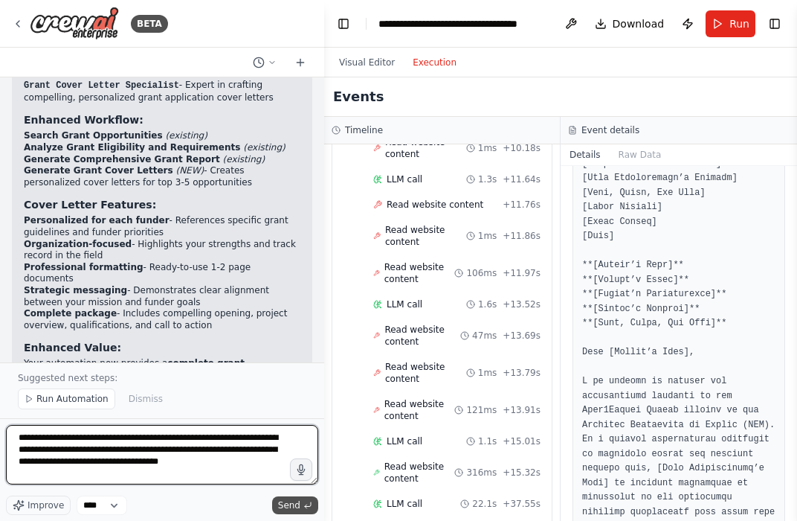
type textarea "**********"
click at [286, 503] on span "Send" at bounding box center [289, 505] width 22 height 12
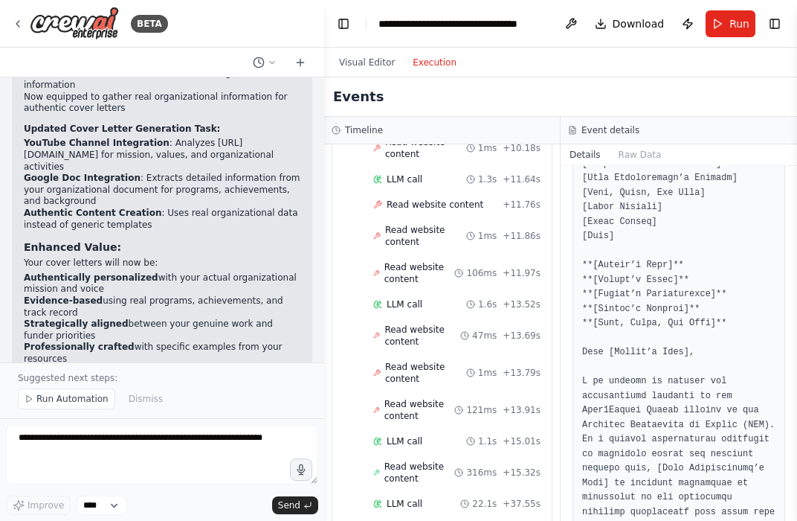
scroll to position [3588, 0]
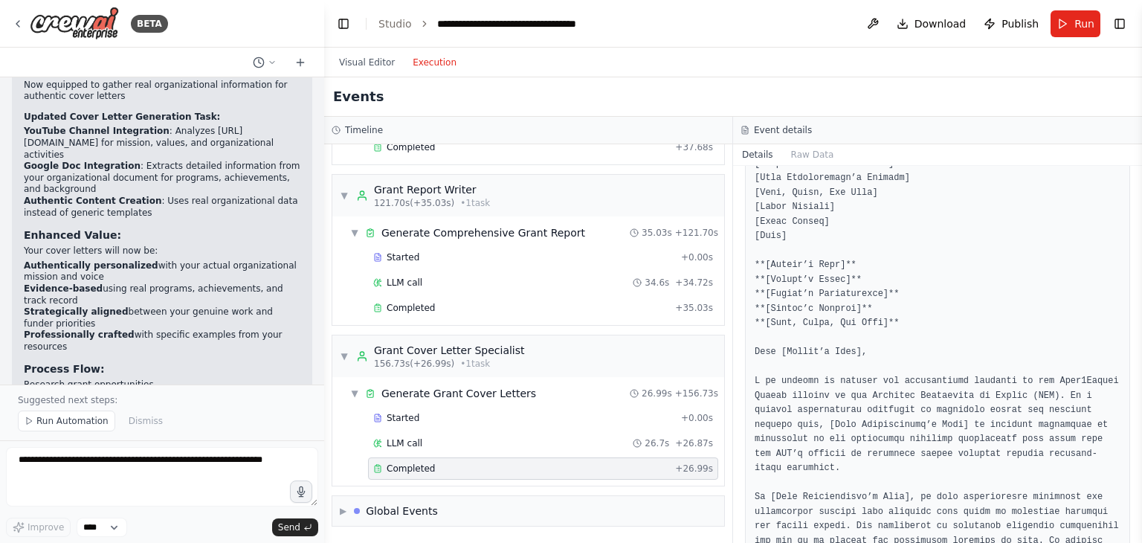
scroll to position [3566, 0]
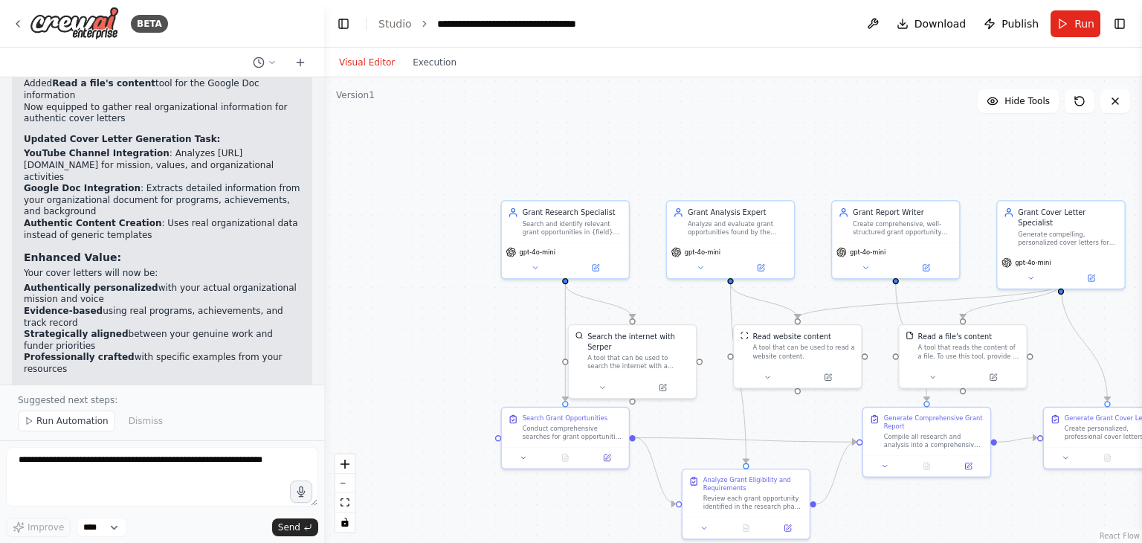
click at [363, 60] on button "Visual Editor" at bounding box center [367, 63] width 74 height 18
click at [425, 61] on button "Execution" at bounding box center [435, 63] width 62 height 18
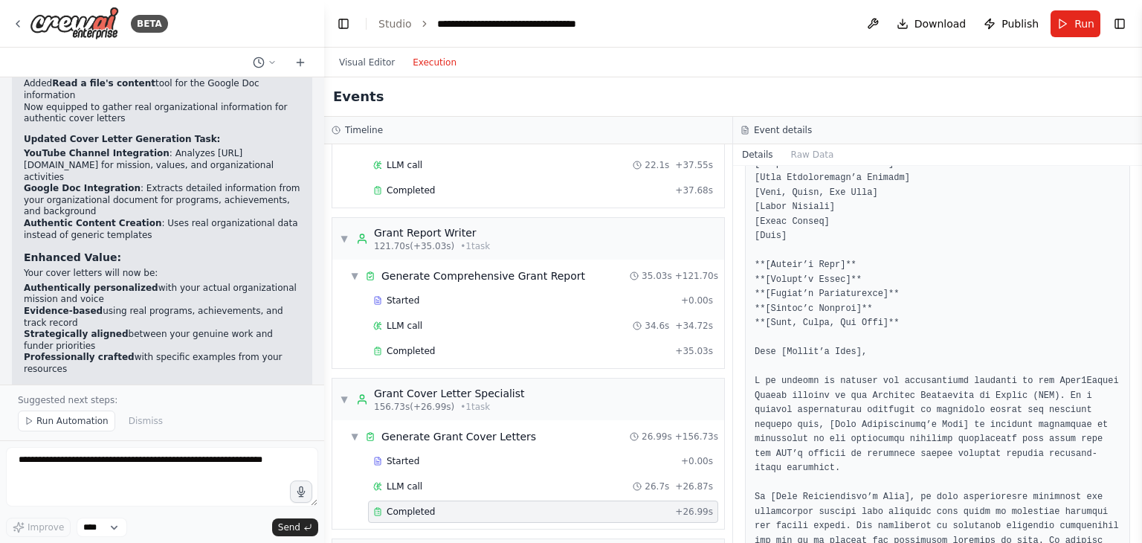
click at [419, 66] on button "Execution" at bounding box center [435, 63] width 62 height 18
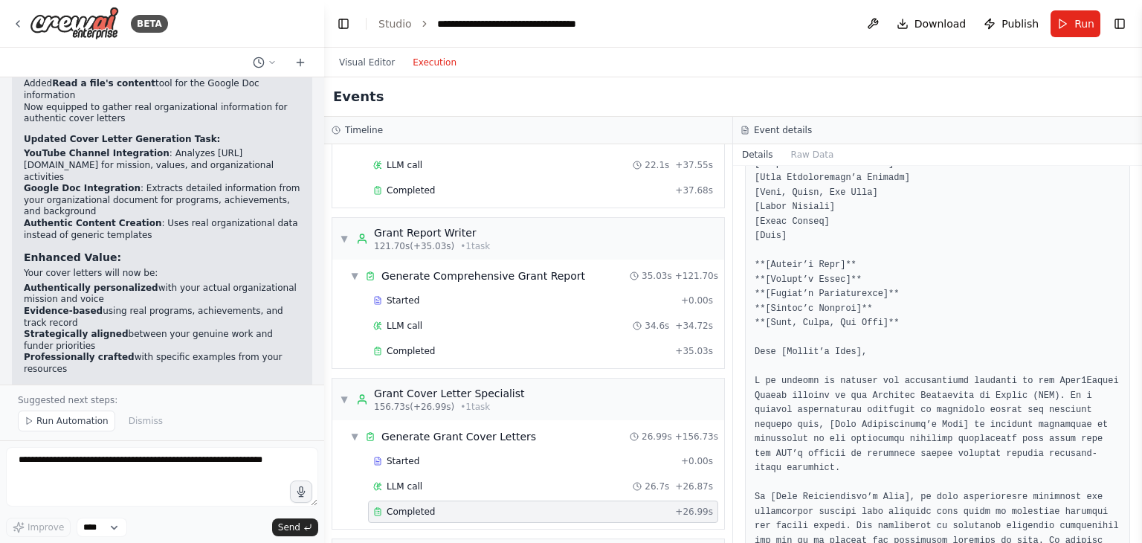
click at [419, 66] on button "Execution" at bounding box center [435, 63] width 62 height 18
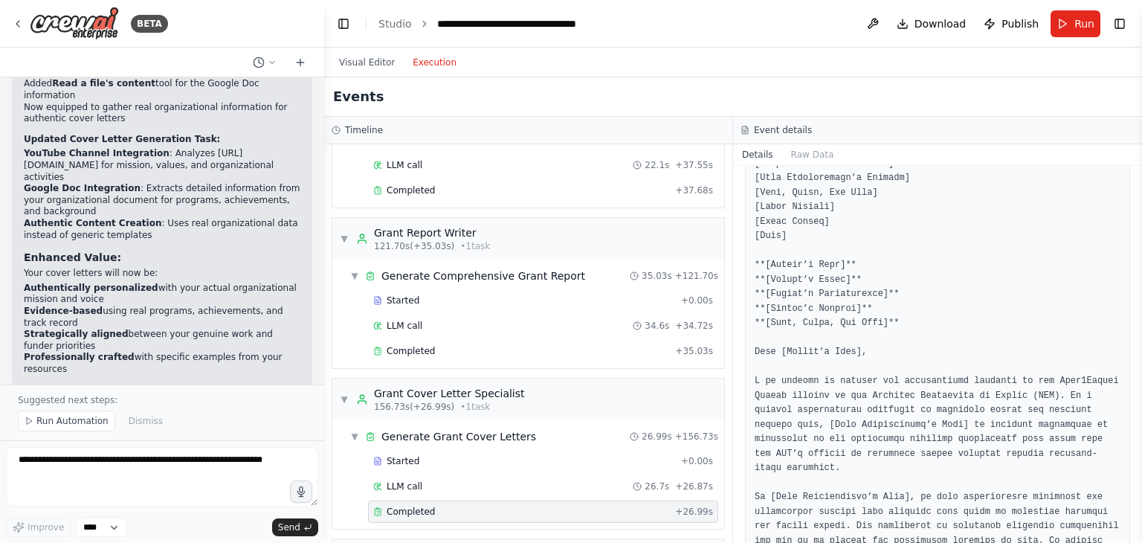
click at [419, 66] on button "Execution" at bounding box center [435, 63] width 62 height 18
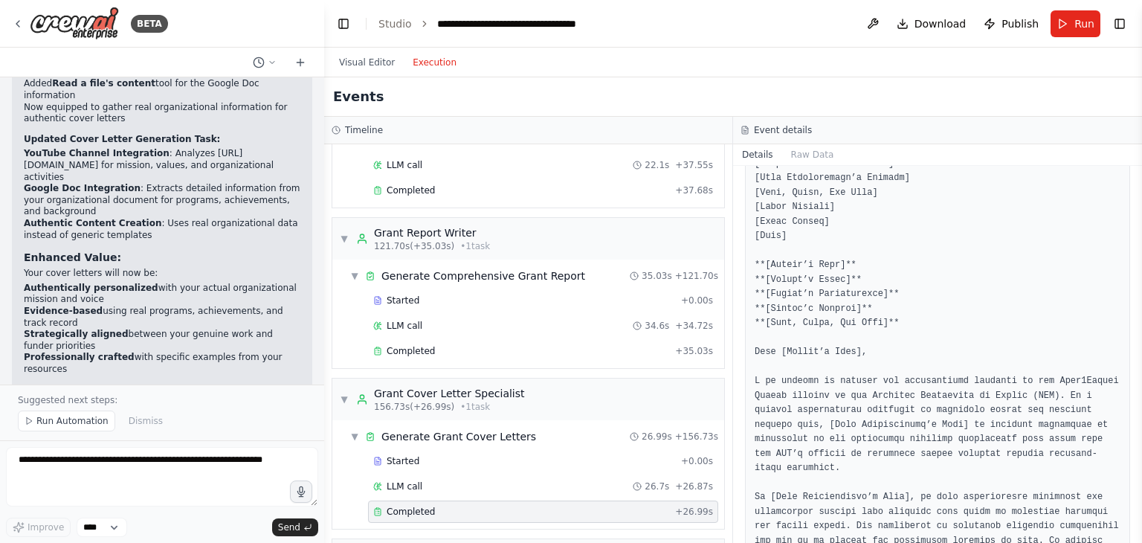
click at [419, 66] on button "Execution" at bounding box center [435, 63] width 62 height 18
click at [797, 28] on span "Run" at bounding box center [1085, 23] width 20 height 15
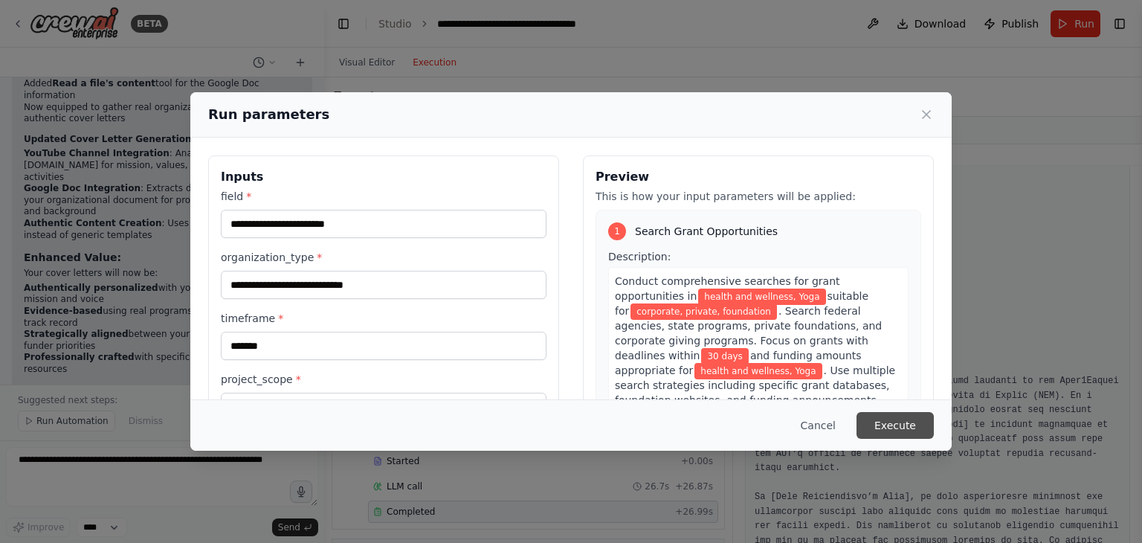
click at [797, 425] on button "Execute" at bounding box center [895, 425] width 77 height 27
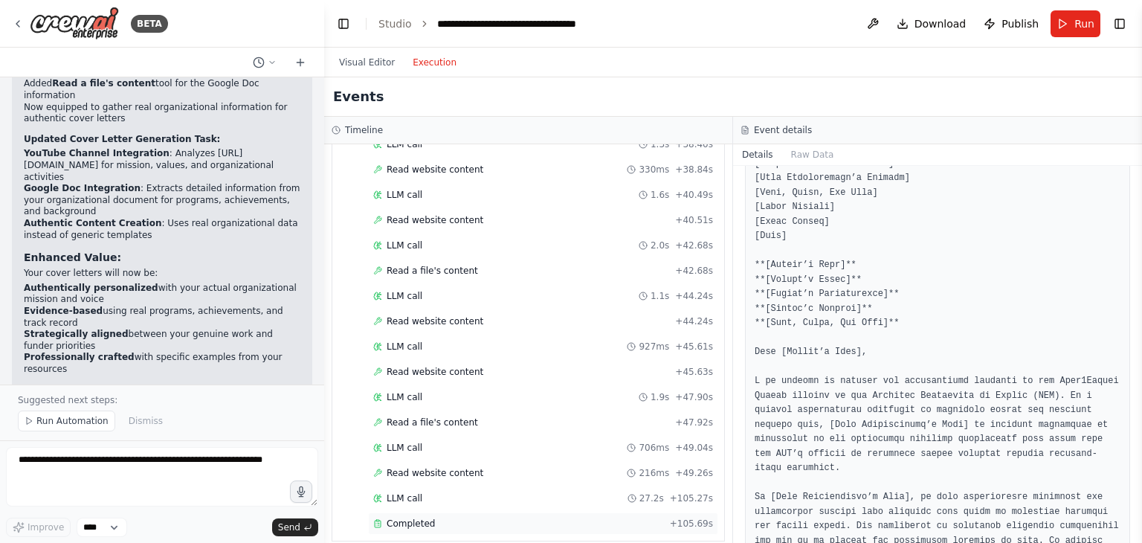
click at [434, 518] on div "Completed" at bounding box center [518, 524] width 291 height 12
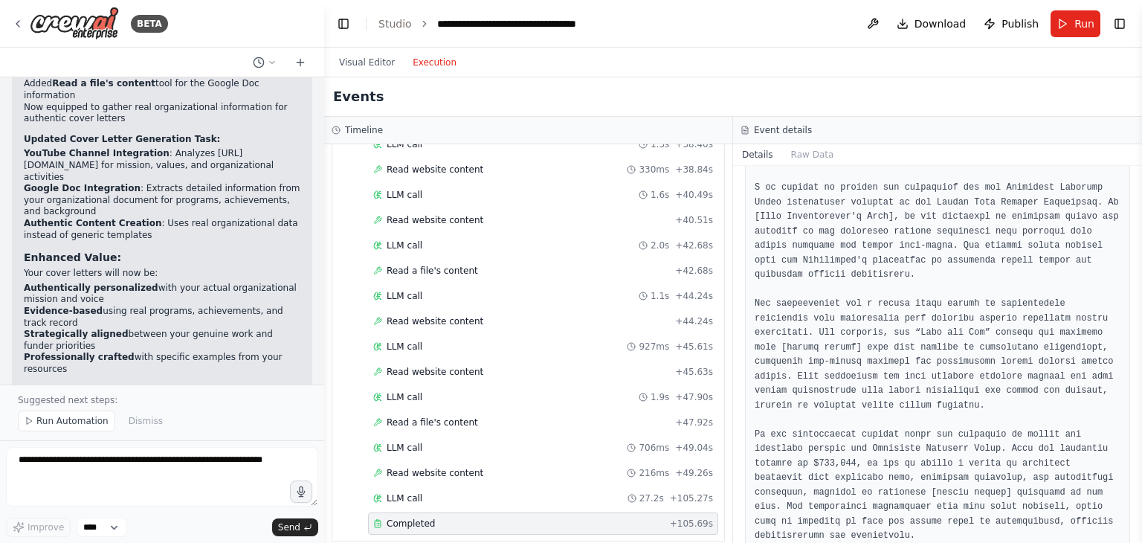
scroll to position [9, 0]
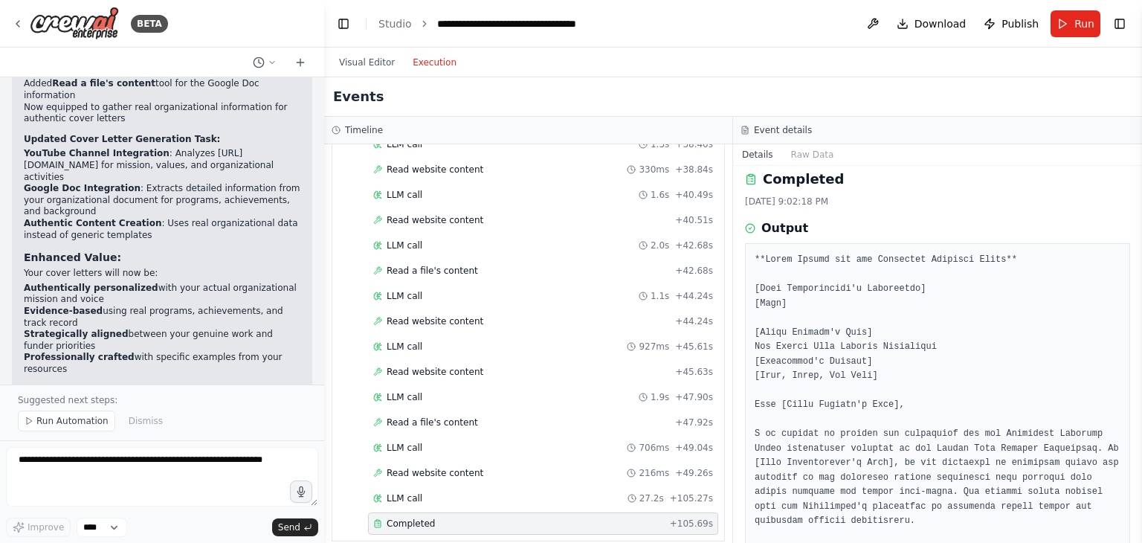
drag, startPoint x: 762, startPoint y: 292, endPoint x: 861, endPoint y: 318, distance: 102.1
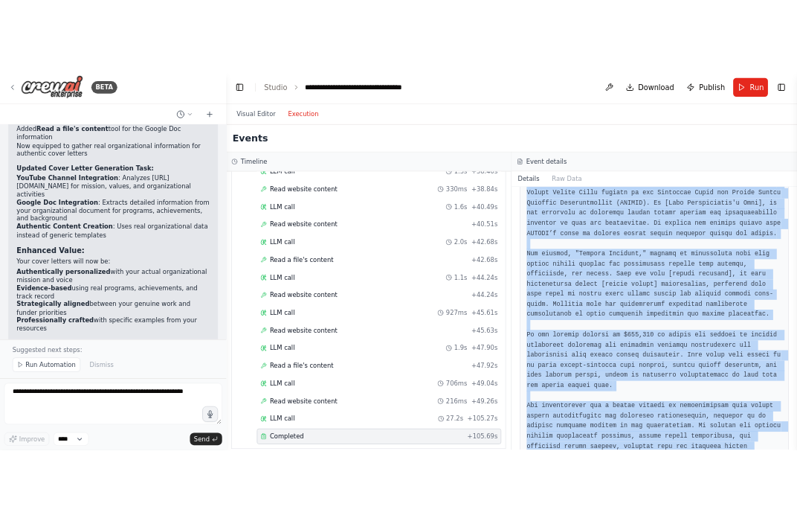
scroll to position [2463, 0]
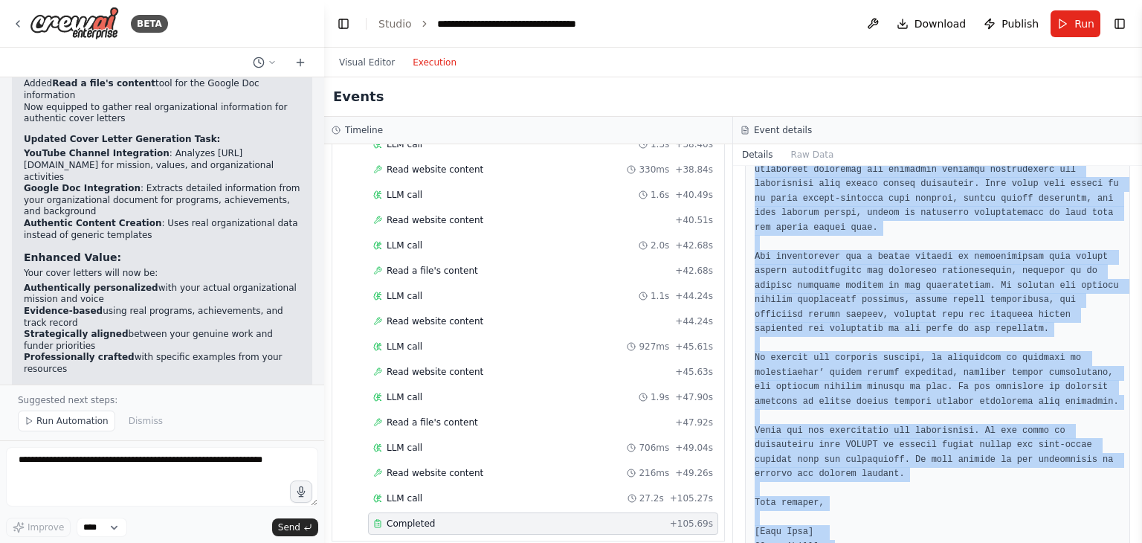
drag, startPoint x: 756, startPoint y: 259, endPoint x: 959, endPoint y: 501, distance: 316.3
copy pre "**Cover Letter for the Community Wellness Grant** [Your Organization's Letterhe…"
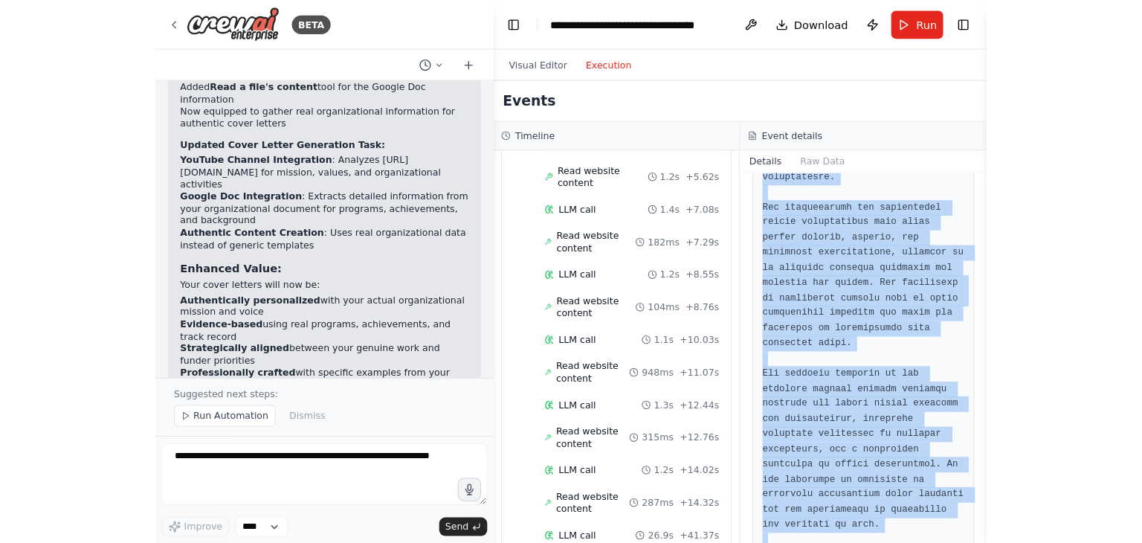
scroll to position [3588, 0]
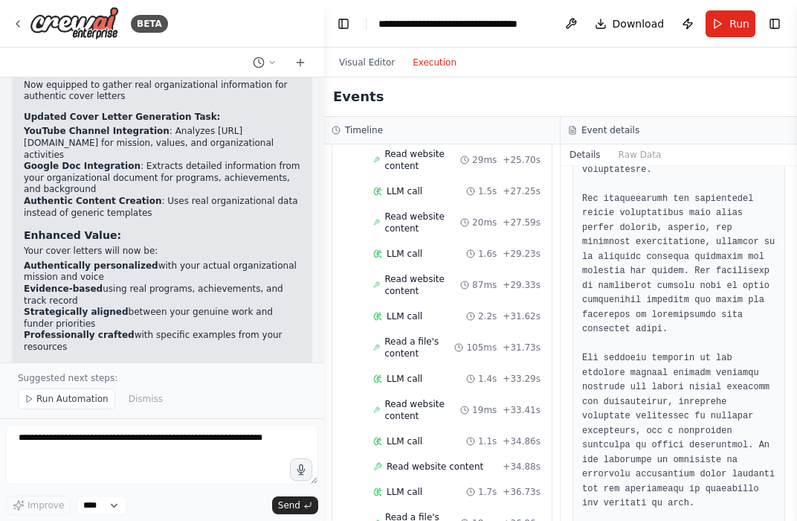
click at [491, 90] on div "Events" at bounding box center [560, 96] width 473 height 39
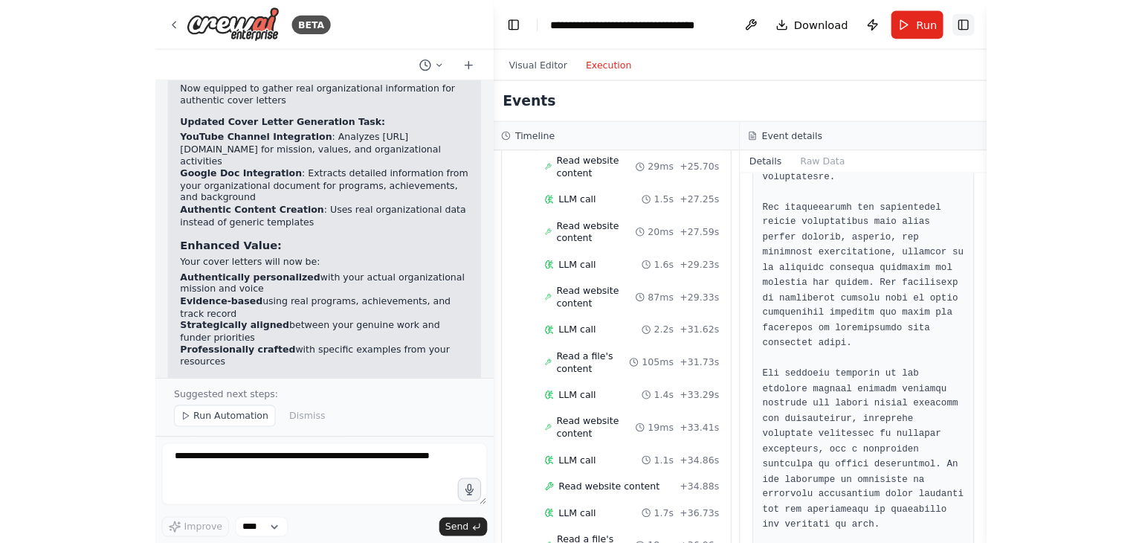
scroll to position [3566, 0]
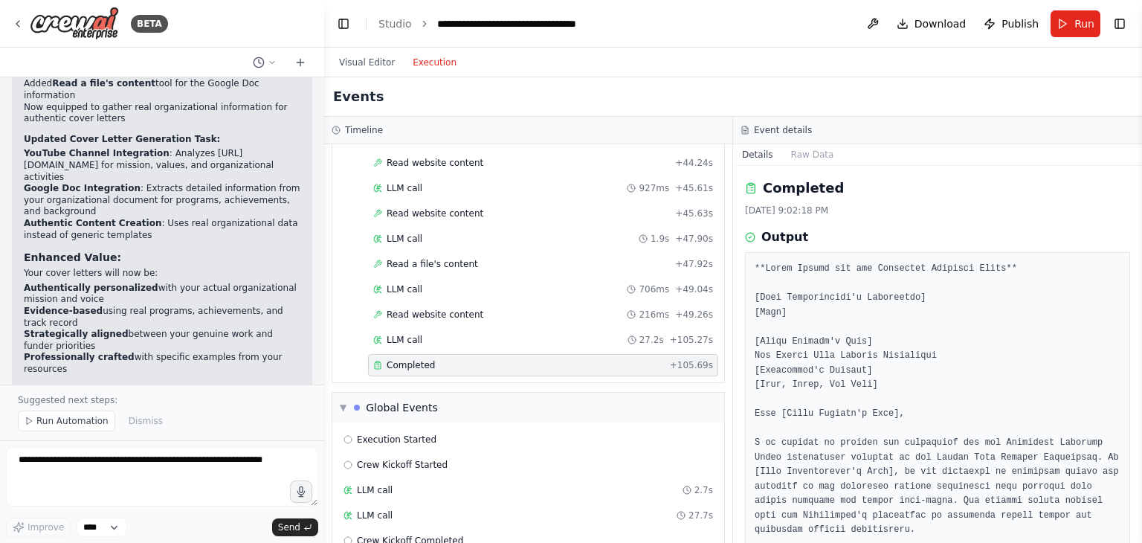
scroll to position [3588, 0]
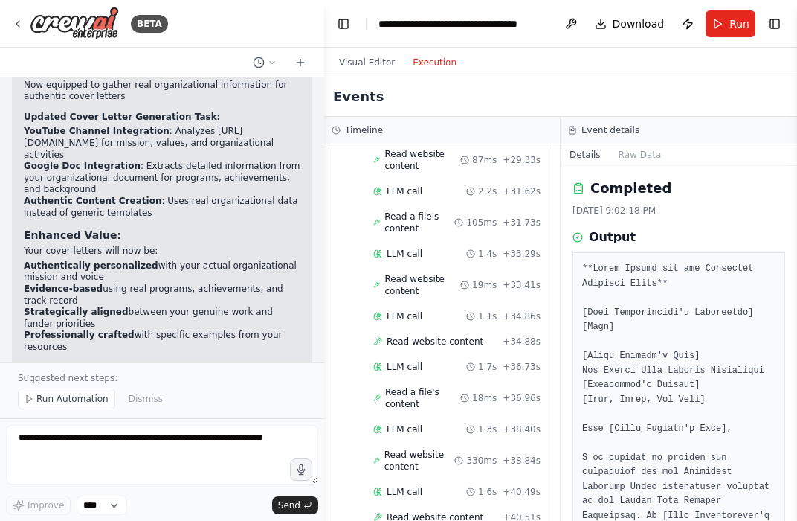
click at [518, 96] on div "Events" at bounding box center [560, 96] width 473 height 39
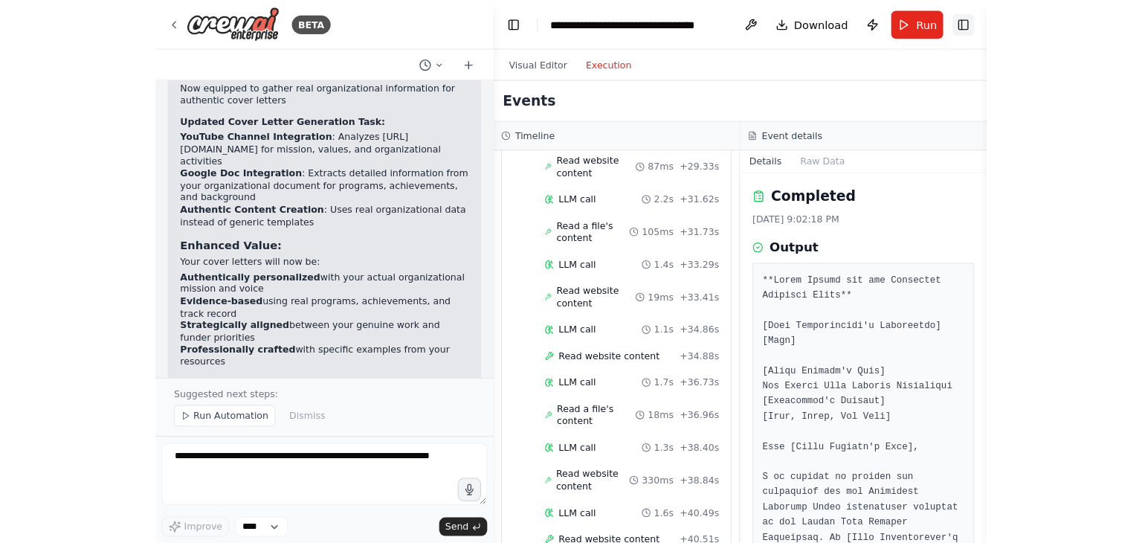
scroll to position [3566, 0]
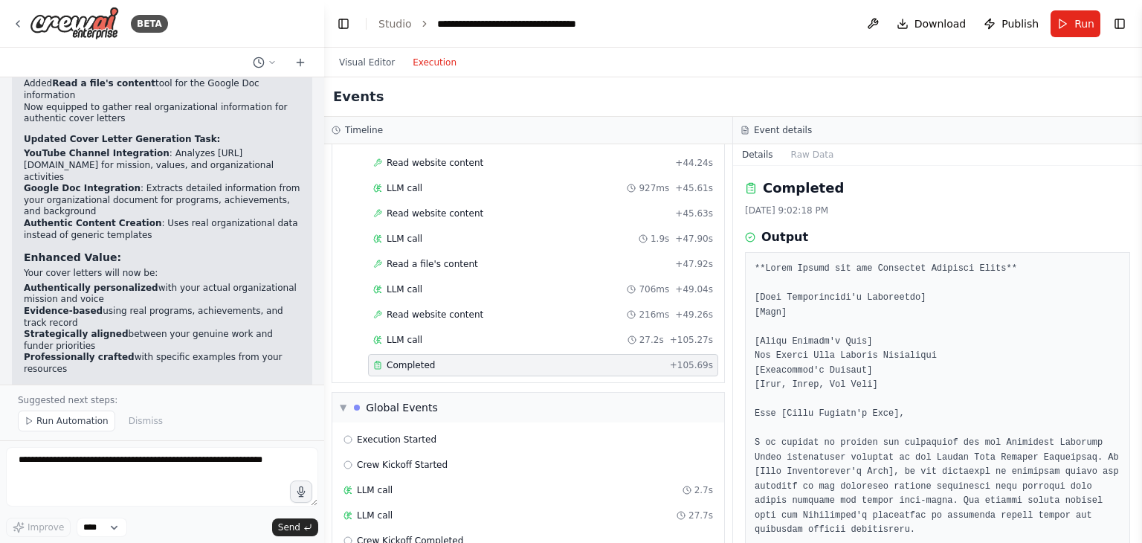
click at [784, 242] on h3 "Output" at bounding box center [785, 237] width 47 height 18
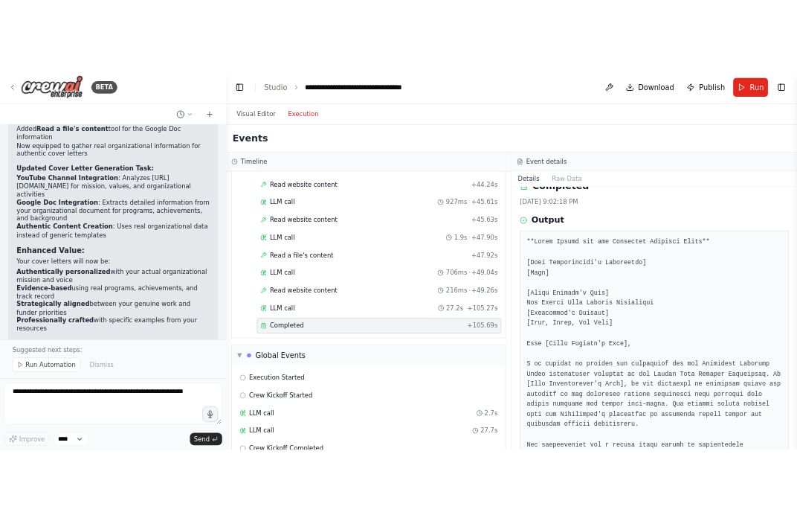
scroll to position [0, 0]
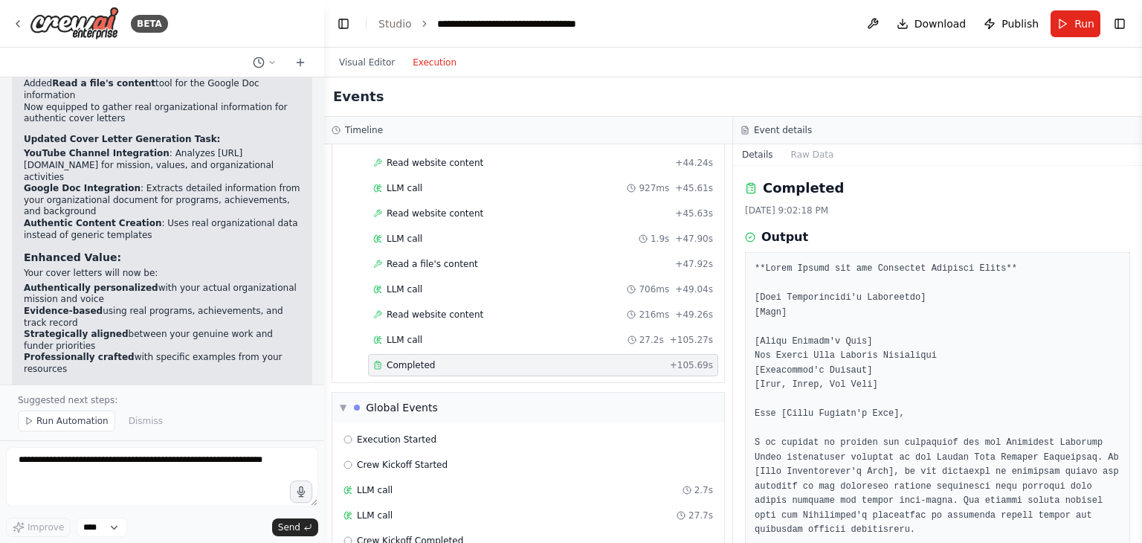
click at [774, 132] on h3 "Event details" at bounding box center [783, 130] width 58 height 12
click at [428, 359] on span "Completed" at bounding box center [411, 365] width 48 height 12
click at [360, 60] on button "Visual Editor" at bounding box center [367, 63] width 74 height 18
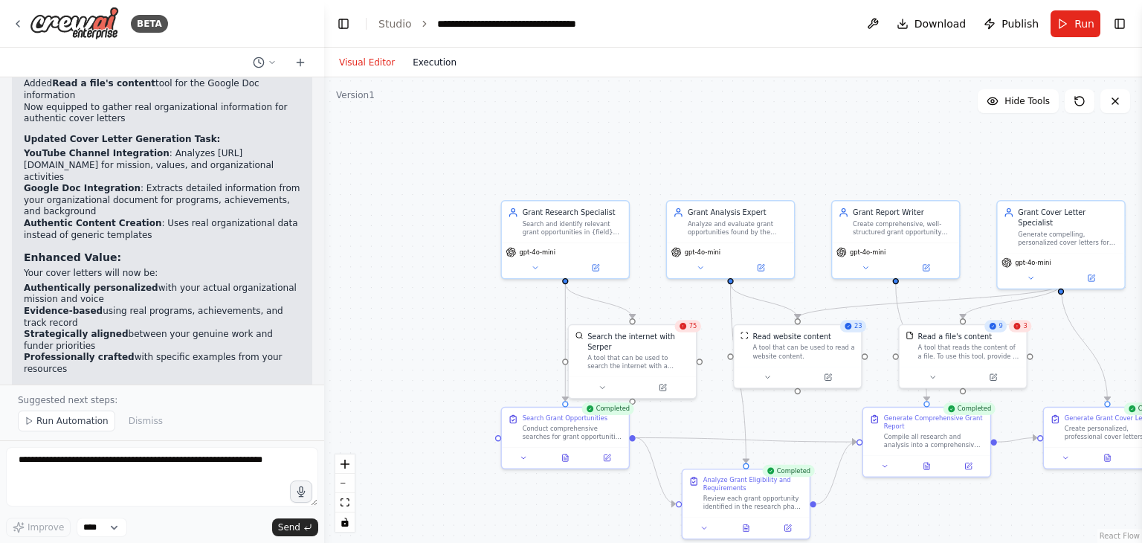
click at [440, 66] on button "Execution" at bounding box center [435, 63] width 62 height 18
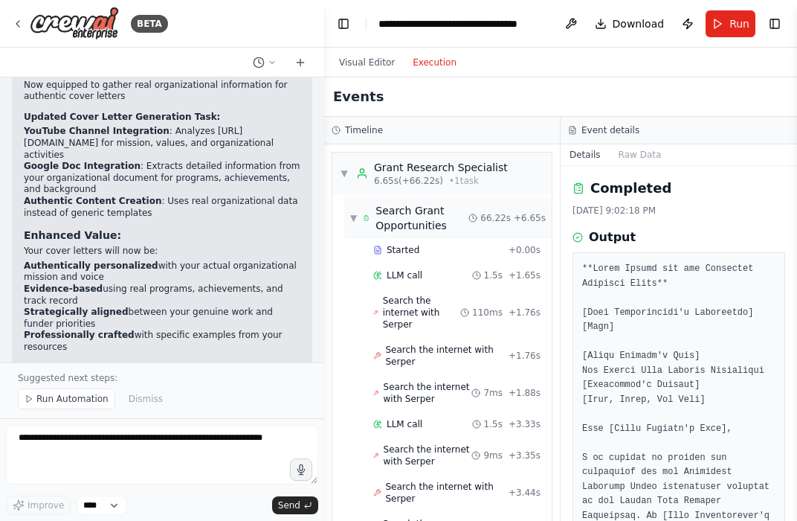
click at [349, 219] on div "▼ Search Grant Opportunities 66.22s + 6.65s" at bounding box center [448, 218] width 208 height 42
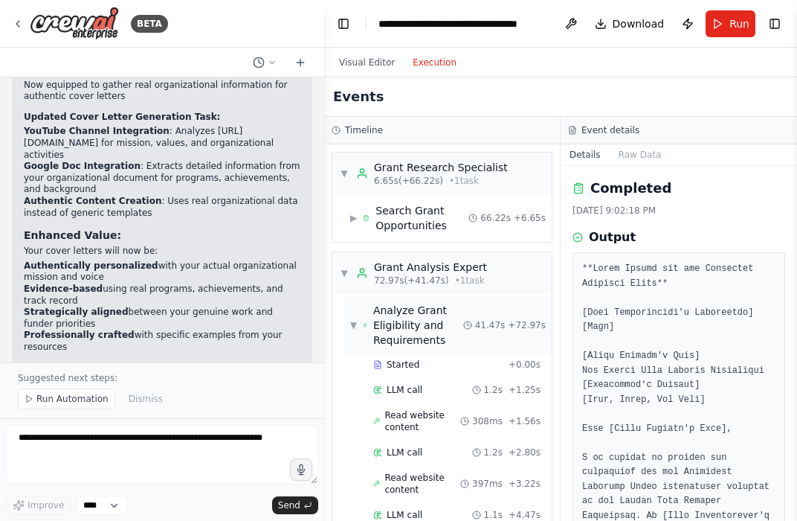
click at [353, 326] on span "▼" at bounding box center [353, 325] width 7 height 12
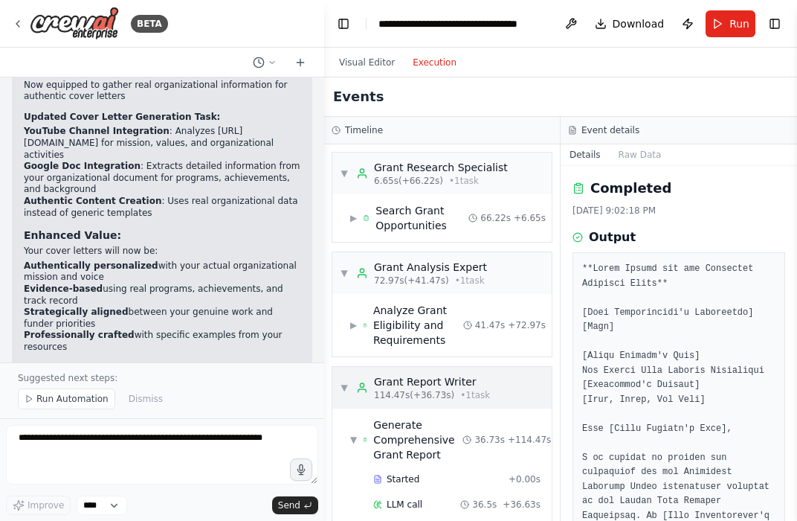
click at [455, 385] on div "Grant Report Writer" at bounding box center [432, 381] width 116 height 15
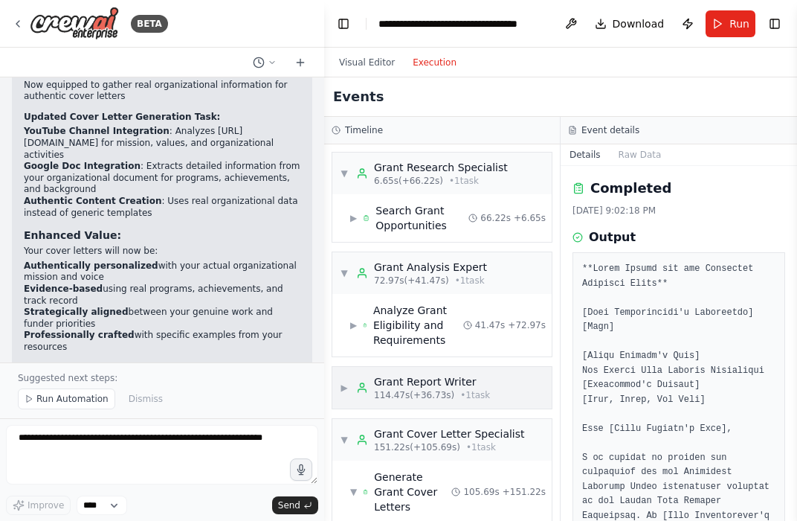
click at [349, 386] on span "▶" at bounding box center [344, 388] width 9 height 12
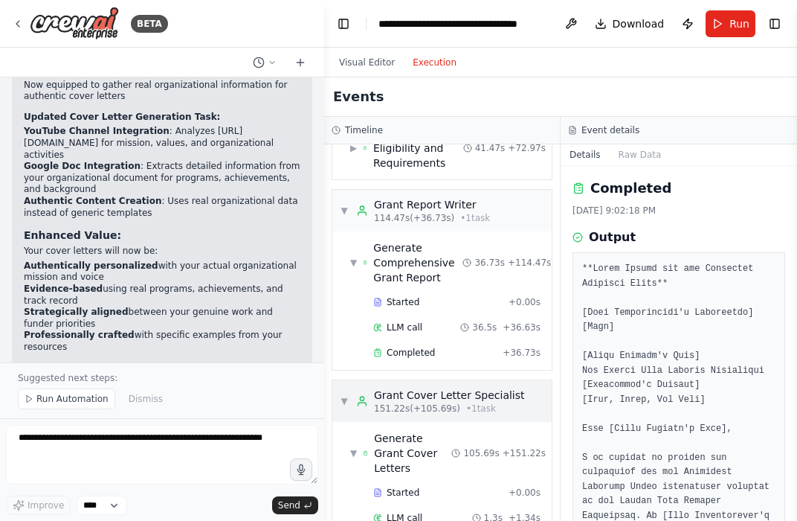
scroll to position [223, 0]
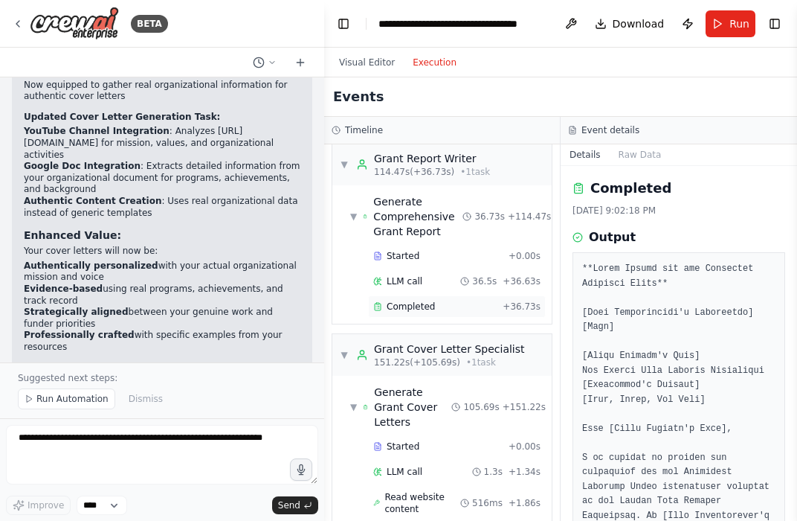
click at [405, 296] on div "Completed + 36.73s" at bounding box center [457, 306] width 178 height 22
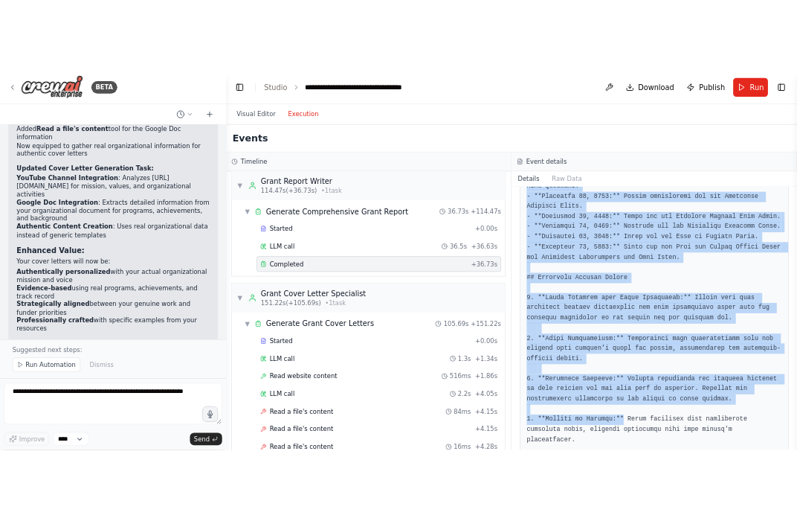
scroll to position [3174, 0]
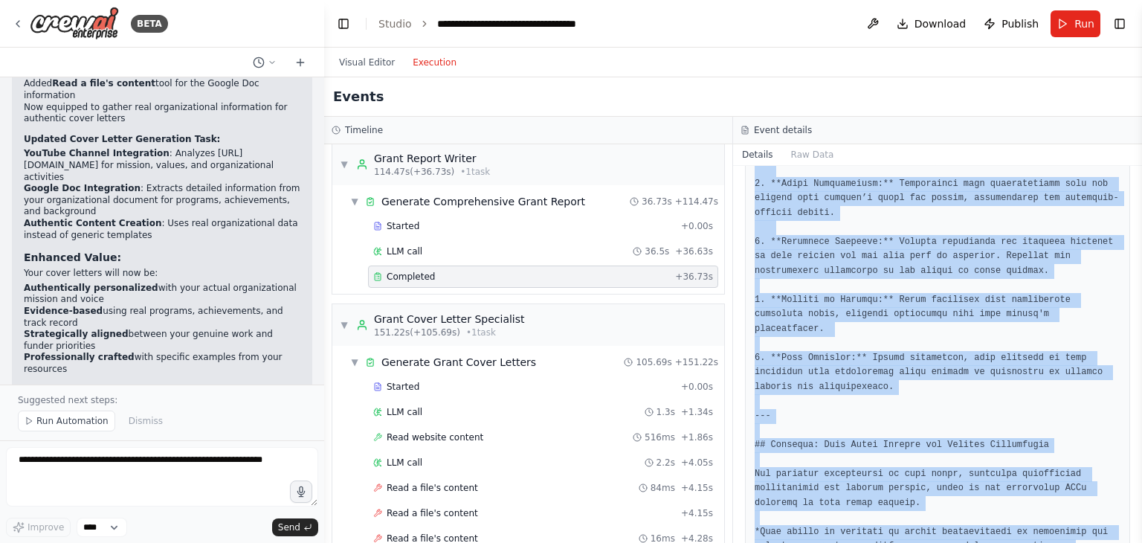
drag, startPoint x: 756, startPoint y: 269, endPoint x: 1097, endPoint y: 520, distance: 423.5
click at [797, 520] on div "Completed 8/23/2025, 9:00:32 PM Output" at bounding box center [937, 354] width 409 height 377
copy pre "# Grant Opportunities Report: Health and Wellness through Yoga ## Executive Sum…"
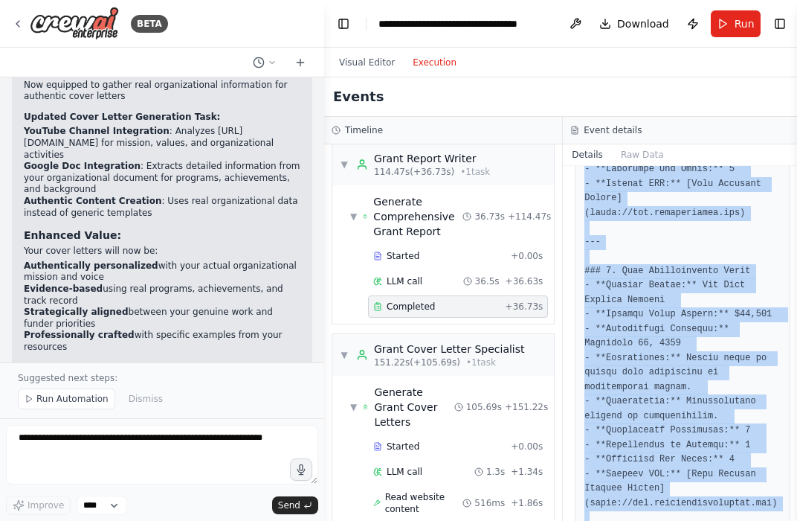
scroll to position [0, 0]
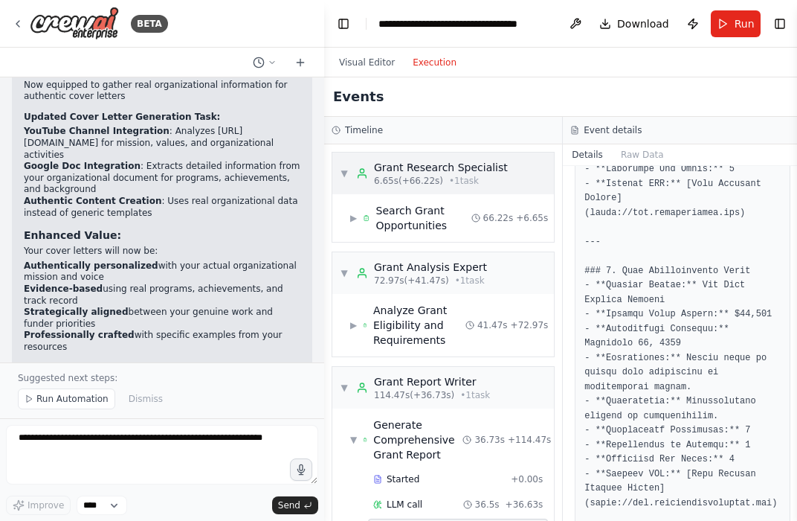
click at [344, 173] on span "▼" at bounding box center [344, 173] width 9 height 12
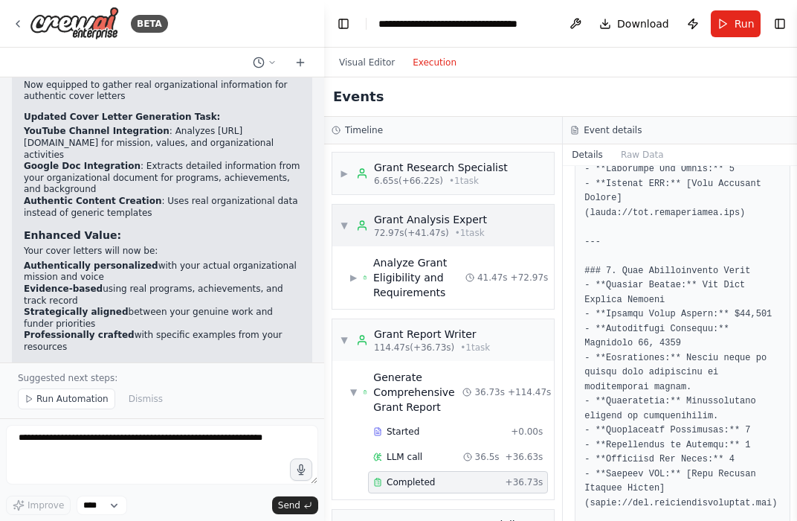
click at [342, 222] on span "▼" at bounding box center [344, 225] width 9 height 12
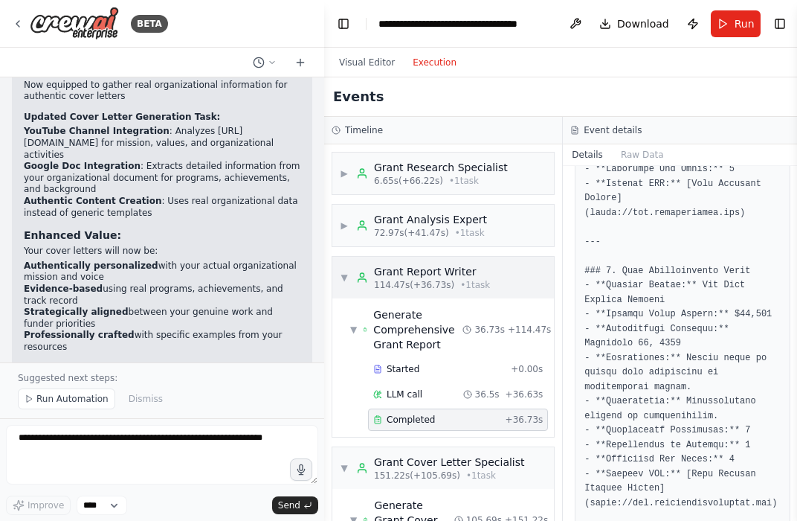
click at [338, 274] on div "▼ Grant Report Writer 114.47s (+36.73s) • 1 task" at bounding box center [443, 278] width 222 height 42
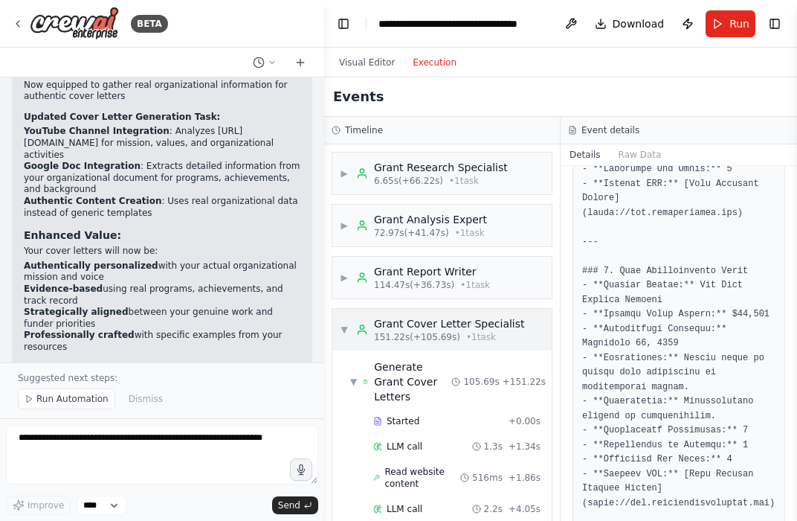
click at [346, 328] on span "▼" at bounding box center [344, 330] width 9 height 12
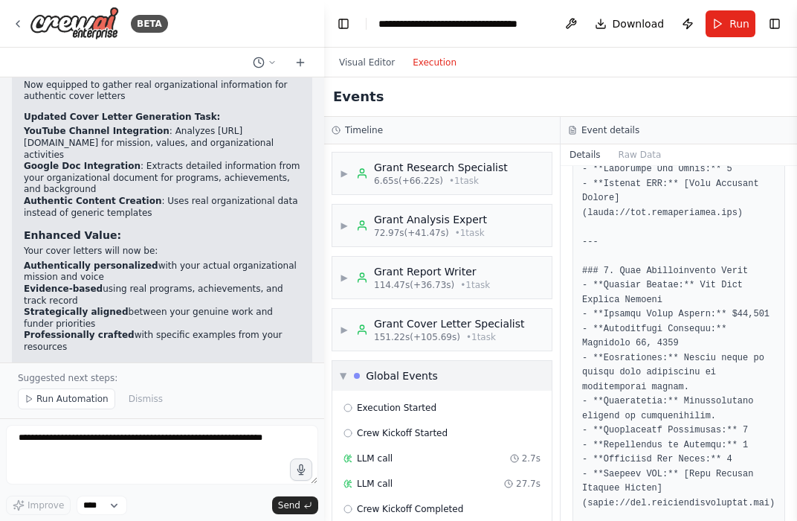
click at [340, 375] on span "▼" at bounding box center [343, 376] width 7 height 12
